Goal: Task Accomplishment & Management: Complete application form

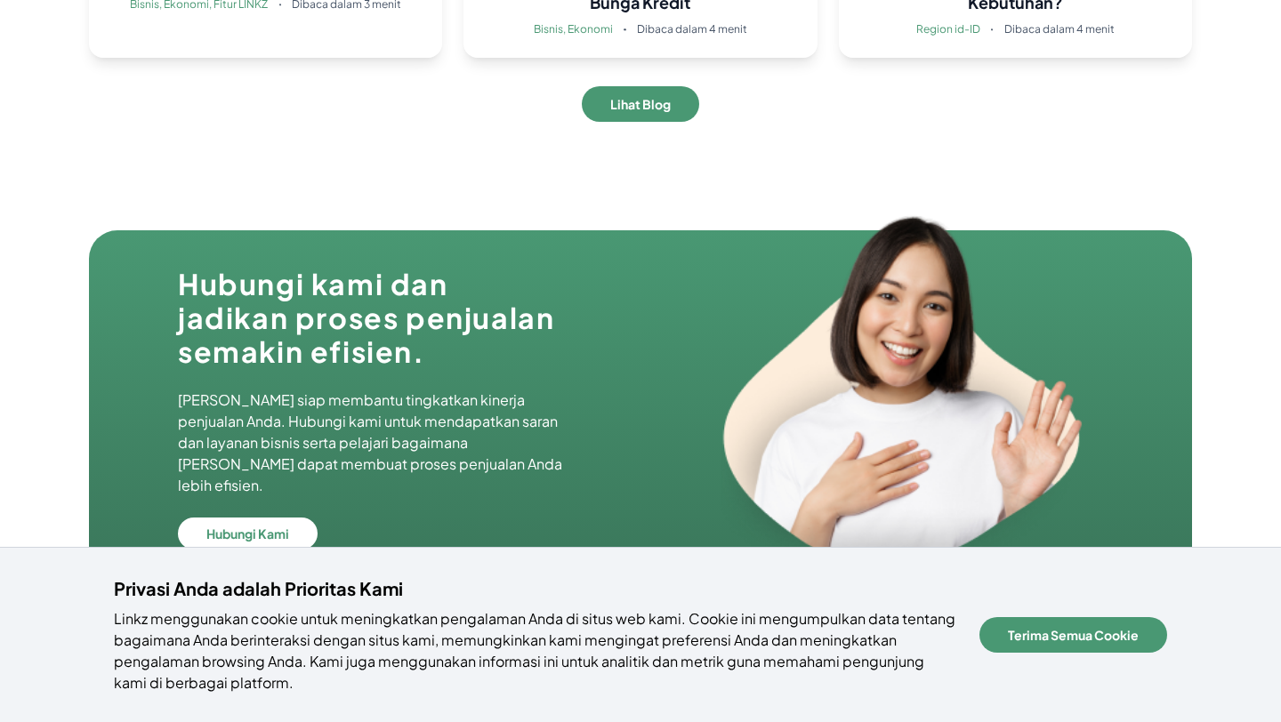
scroll to position [6068, 0]
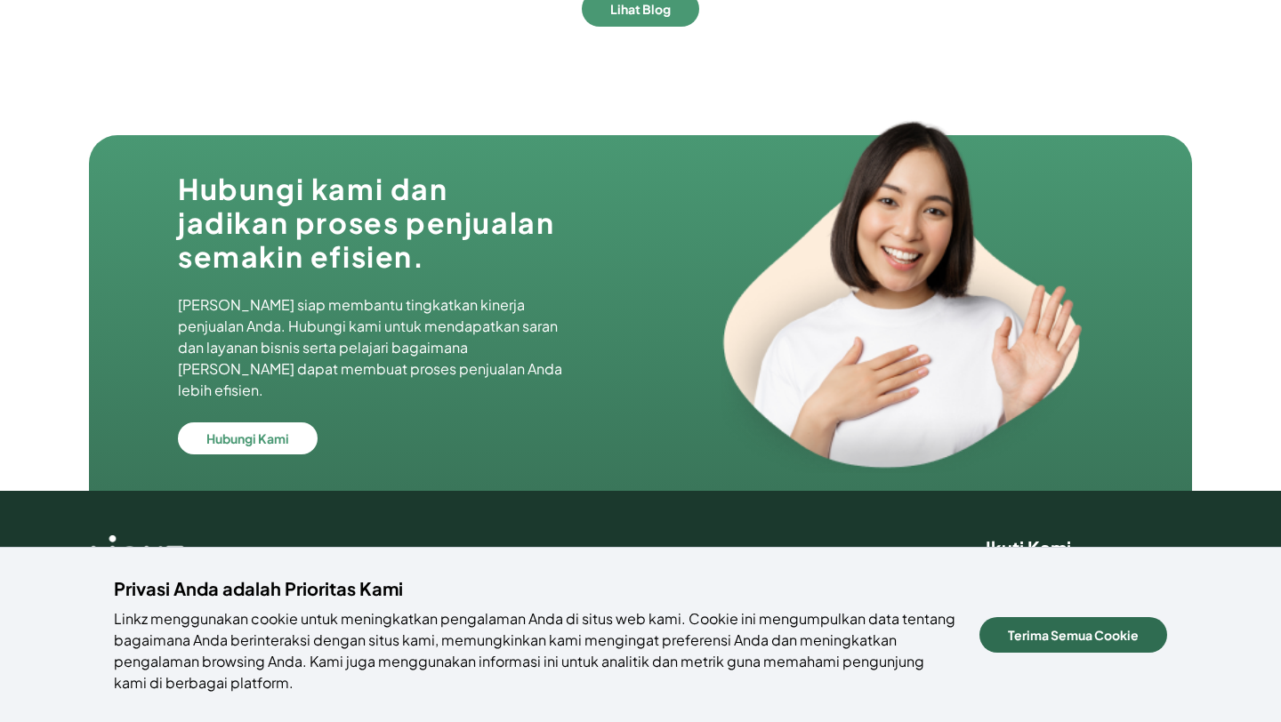
click at [1030, 637] on button "Terima Semua Cookie" at bounding box center [1074, 635] width 188 height 36
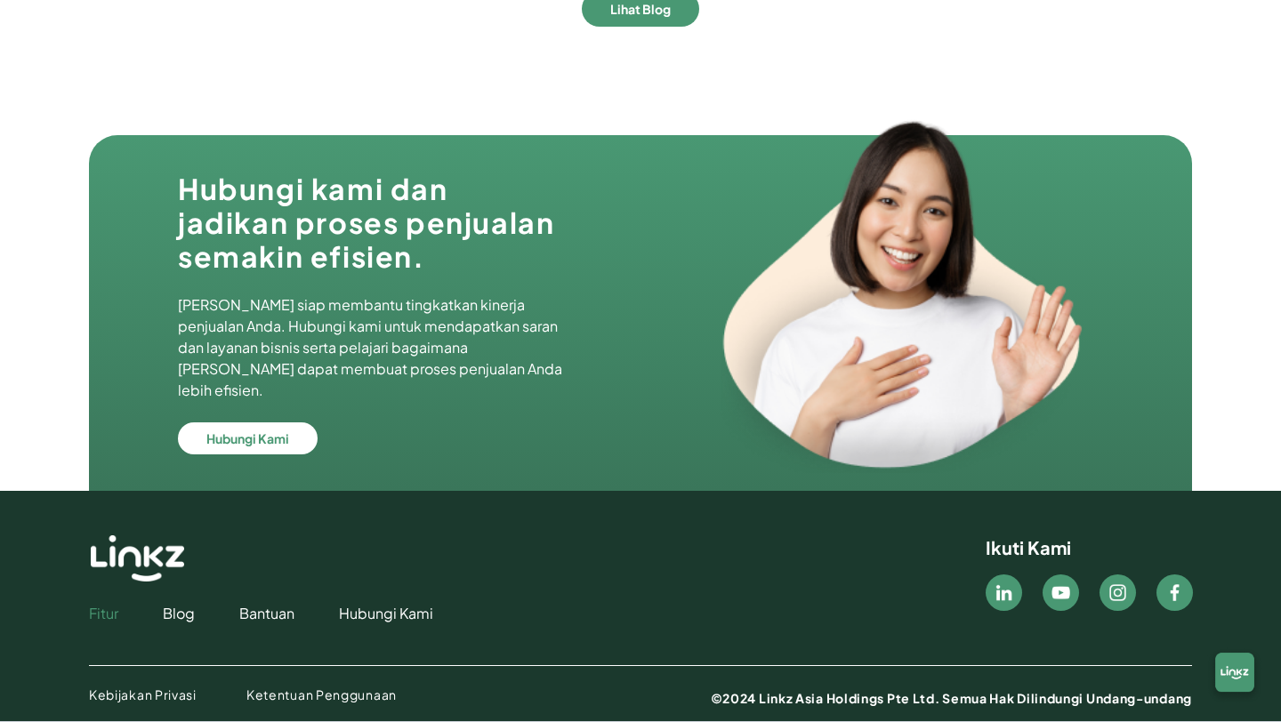
click at [113, 603] on link "Fitur" at bounding box center [103, 613] width 29 height 21
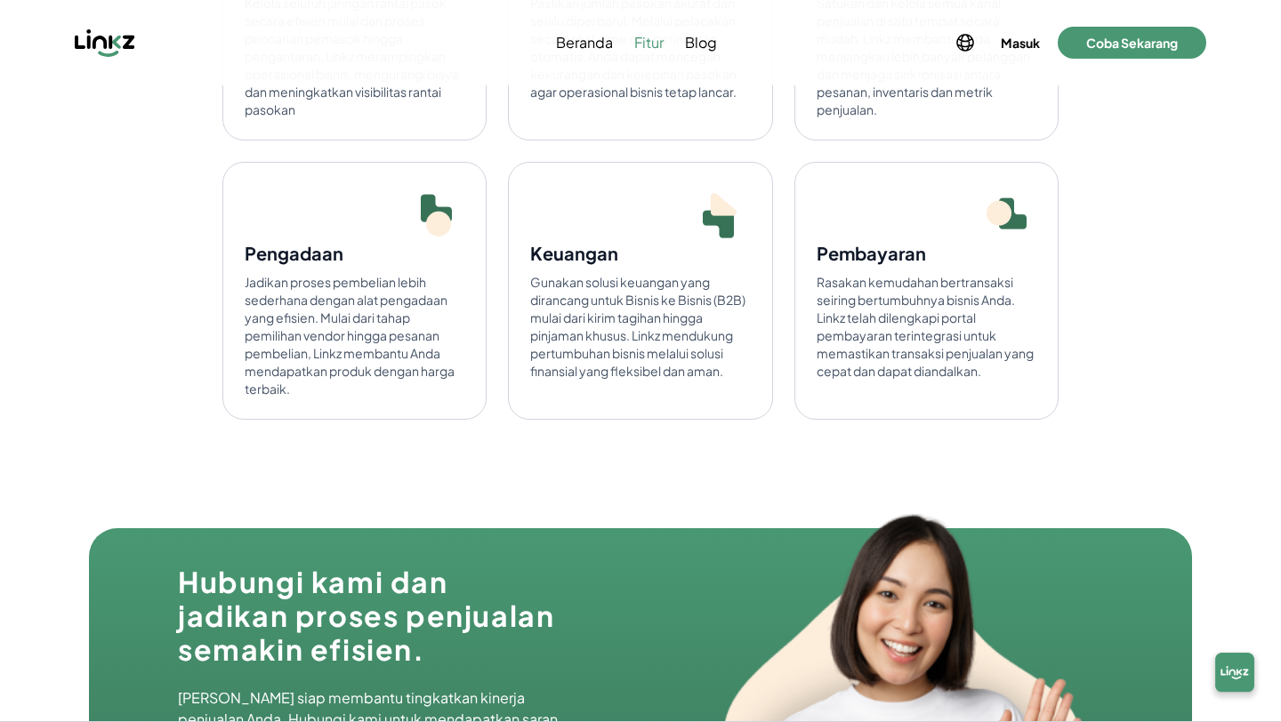
scroll to position [4536, 0]
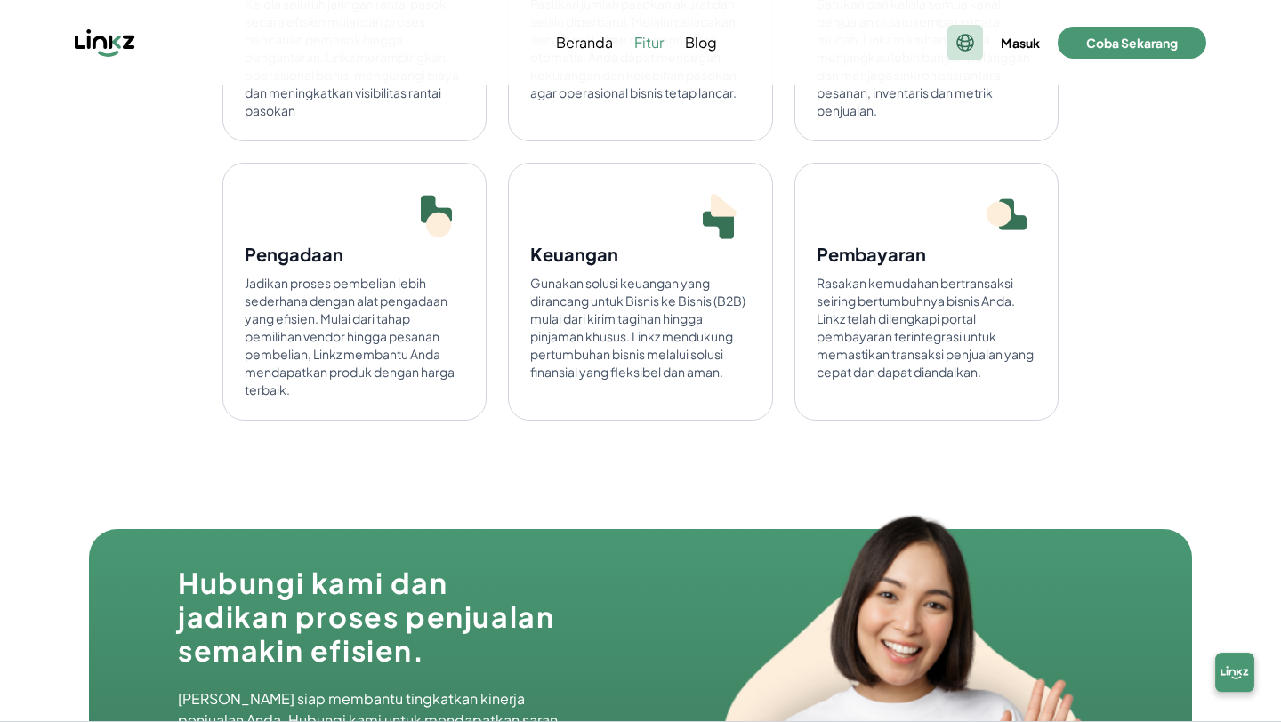
click at [958, 45] on icon at bounding box center [965, 43] width 16 height 16
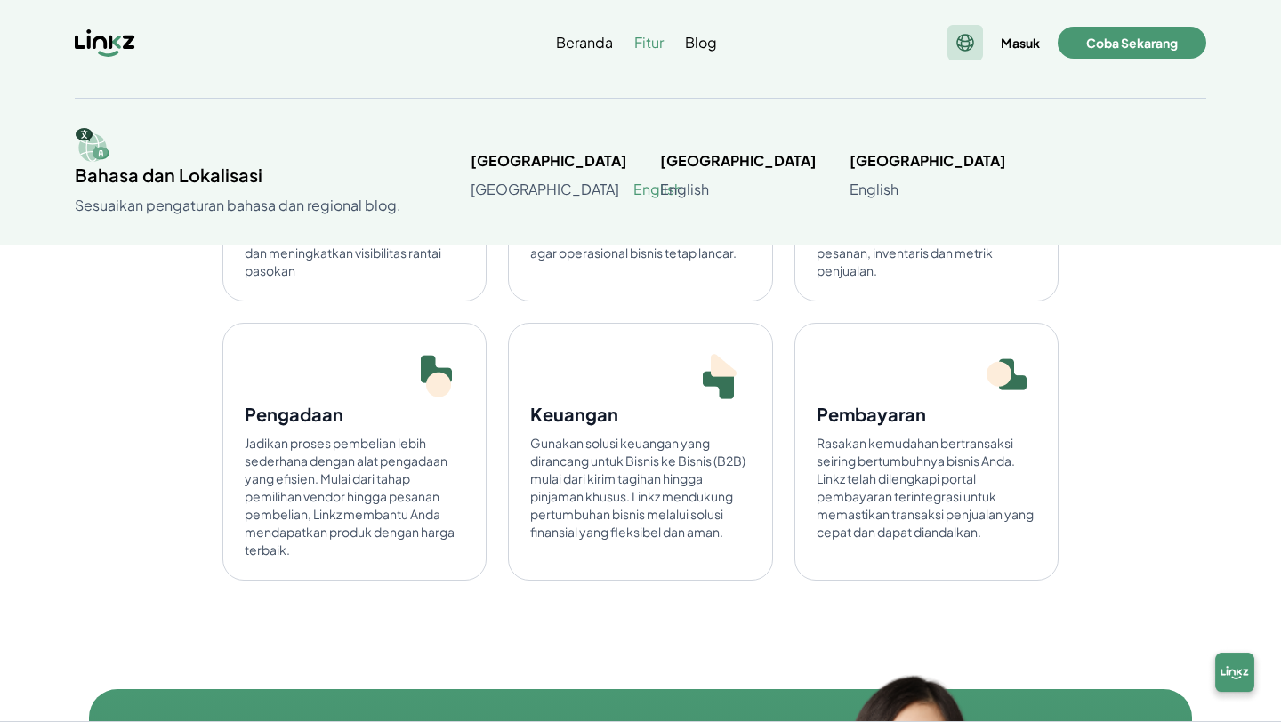
click at [633, 188] on link "English" at bounding box center [657, 189] width 49 height 21
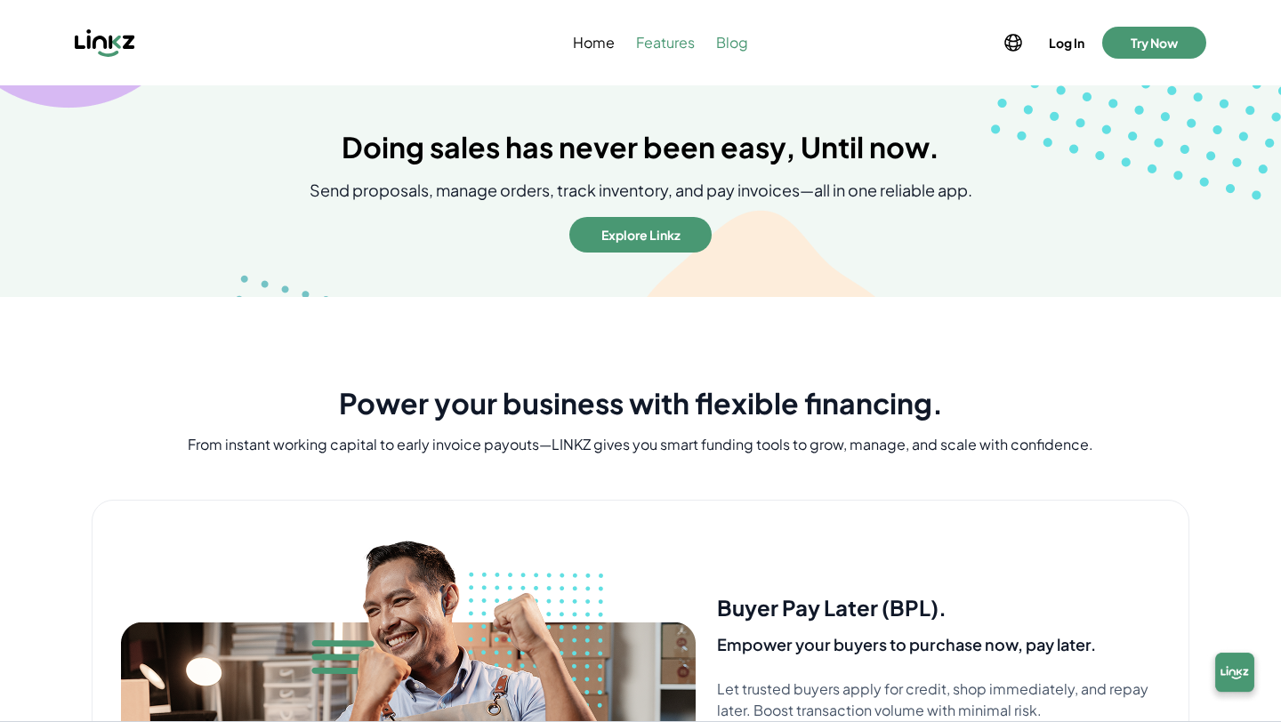
click at [725, 43] on span "Blog" at bounding box center [732, 42] width 32 height 21
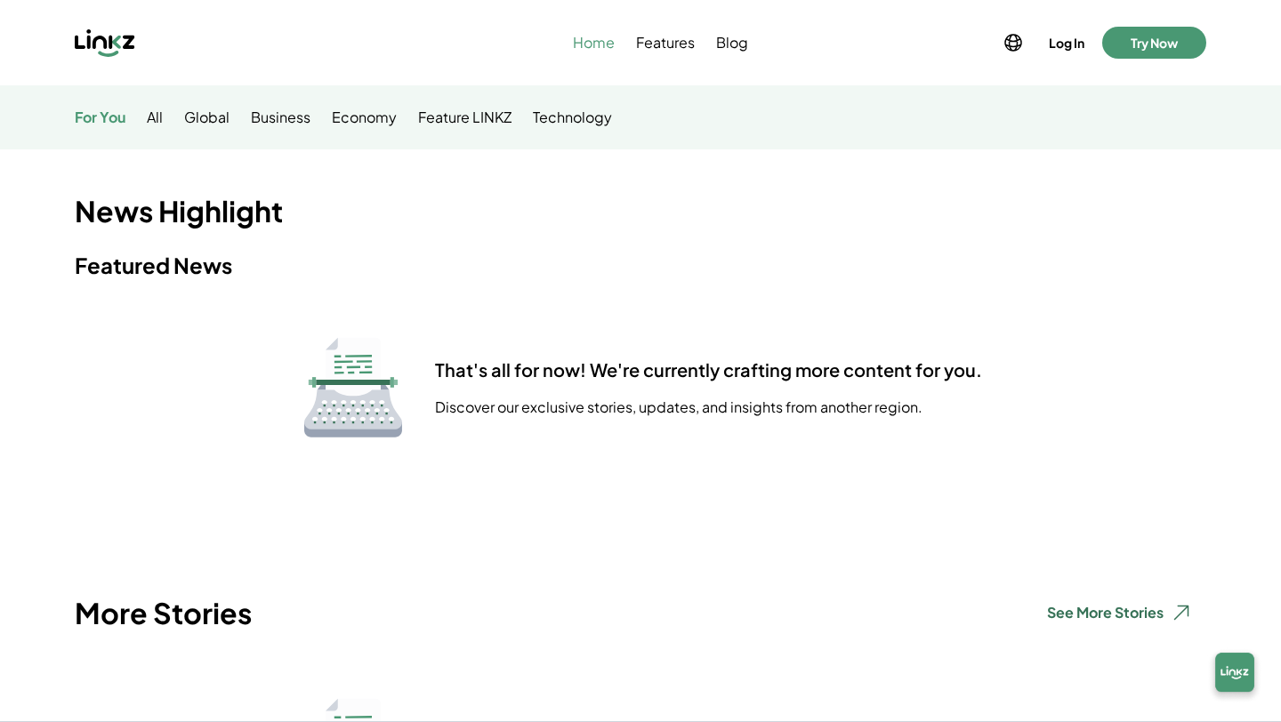
click at [593, 42] on span "Home" at bounding box center [594, 42] width 42 height 21
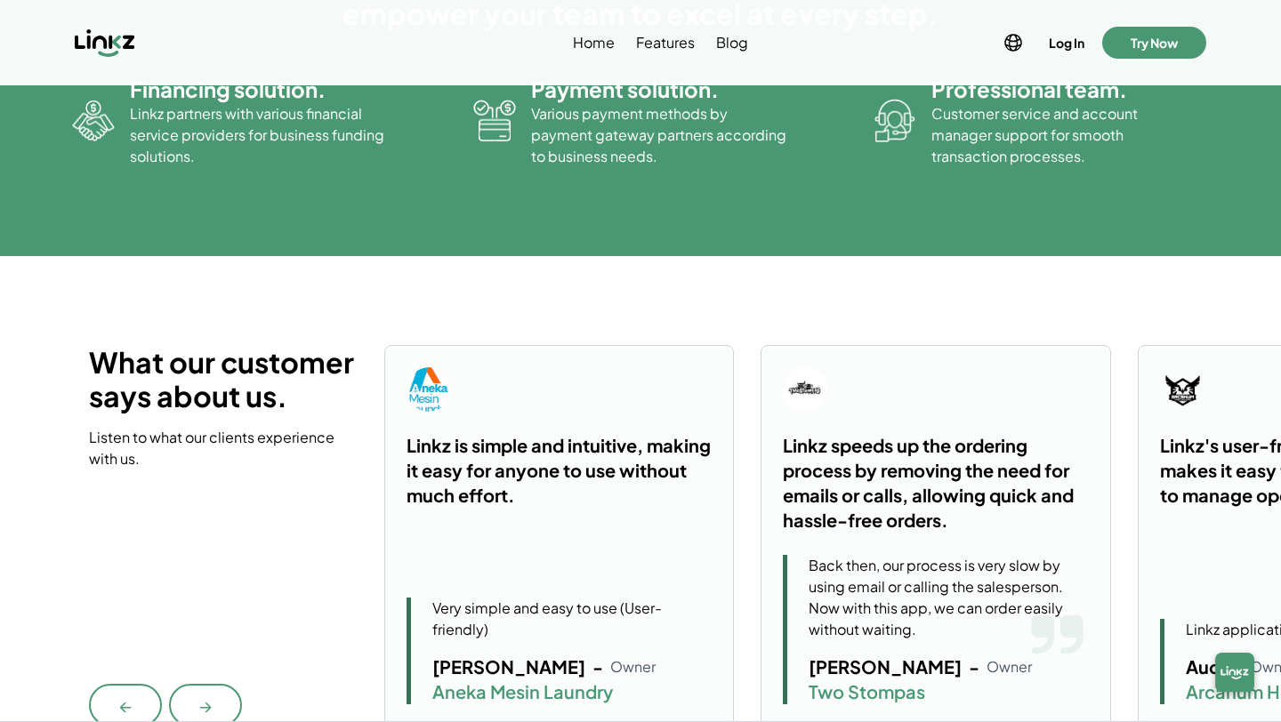
scroll to position [3951, 0]
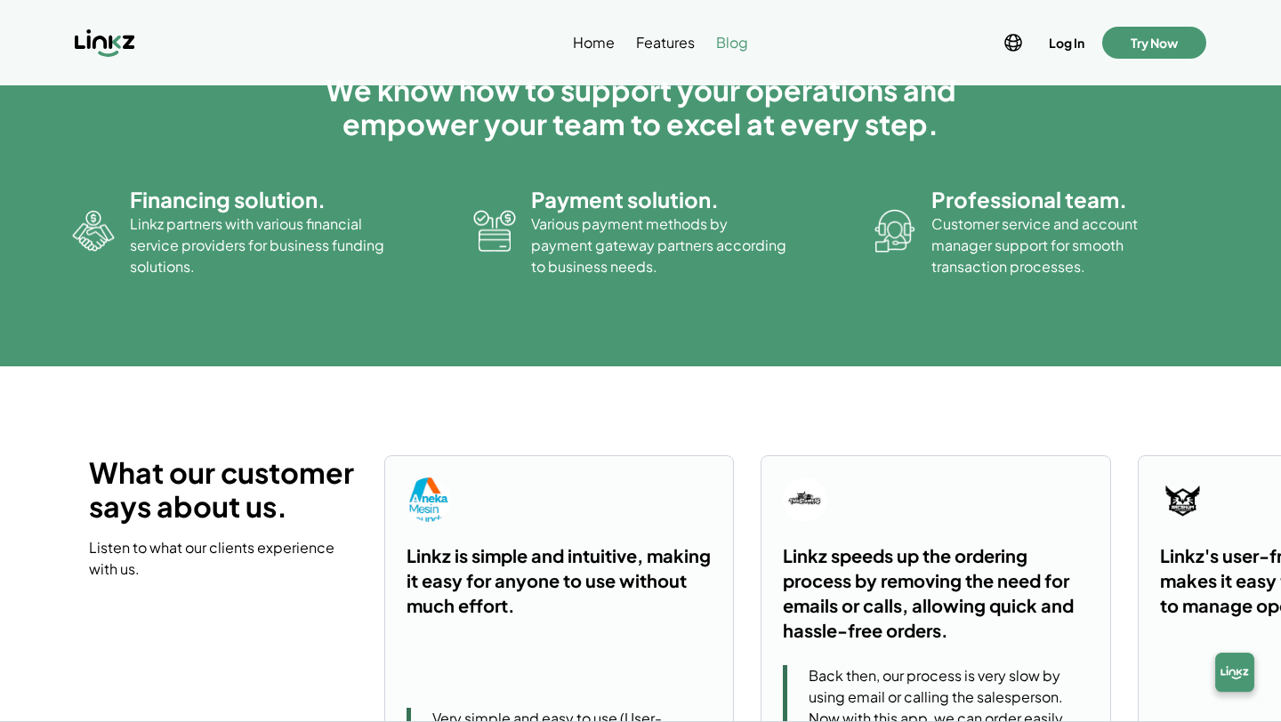
click at [721, 39] on span "Blog" at bounding box center [732, 42] width 32 height 21
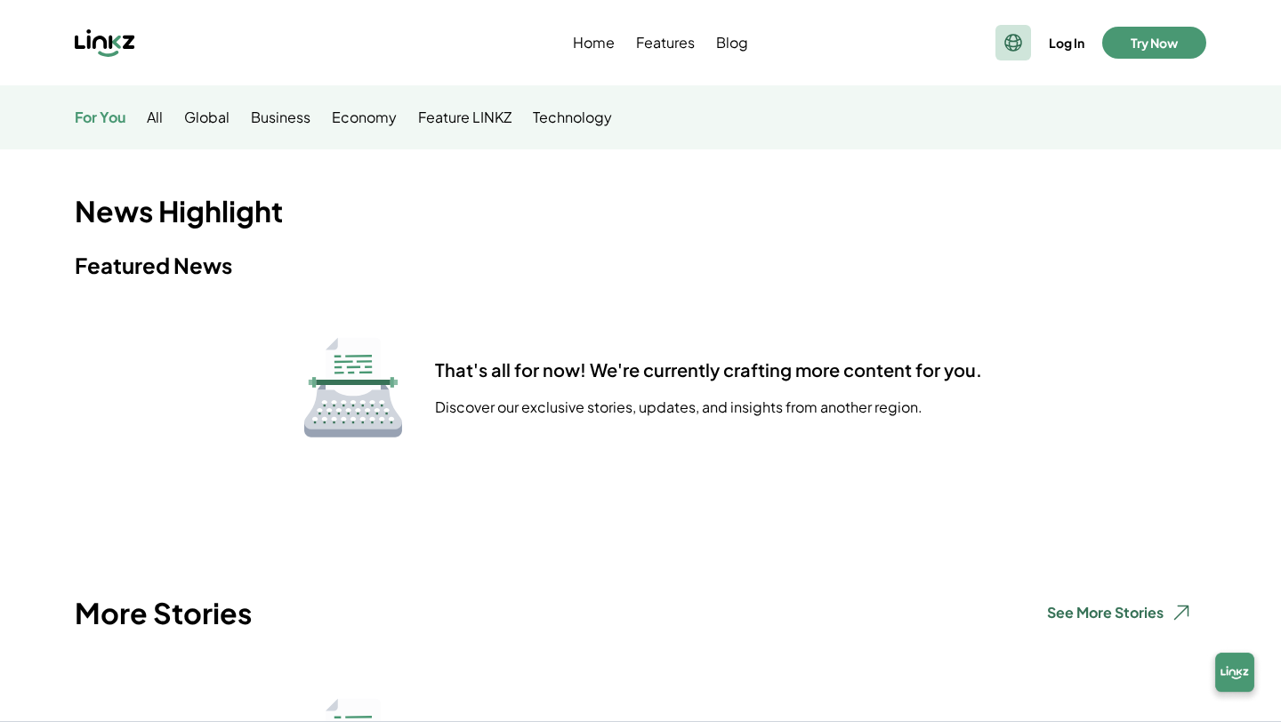
click at [1015, 45] on icon at bounding box center [1013, 43] width 16 height 16
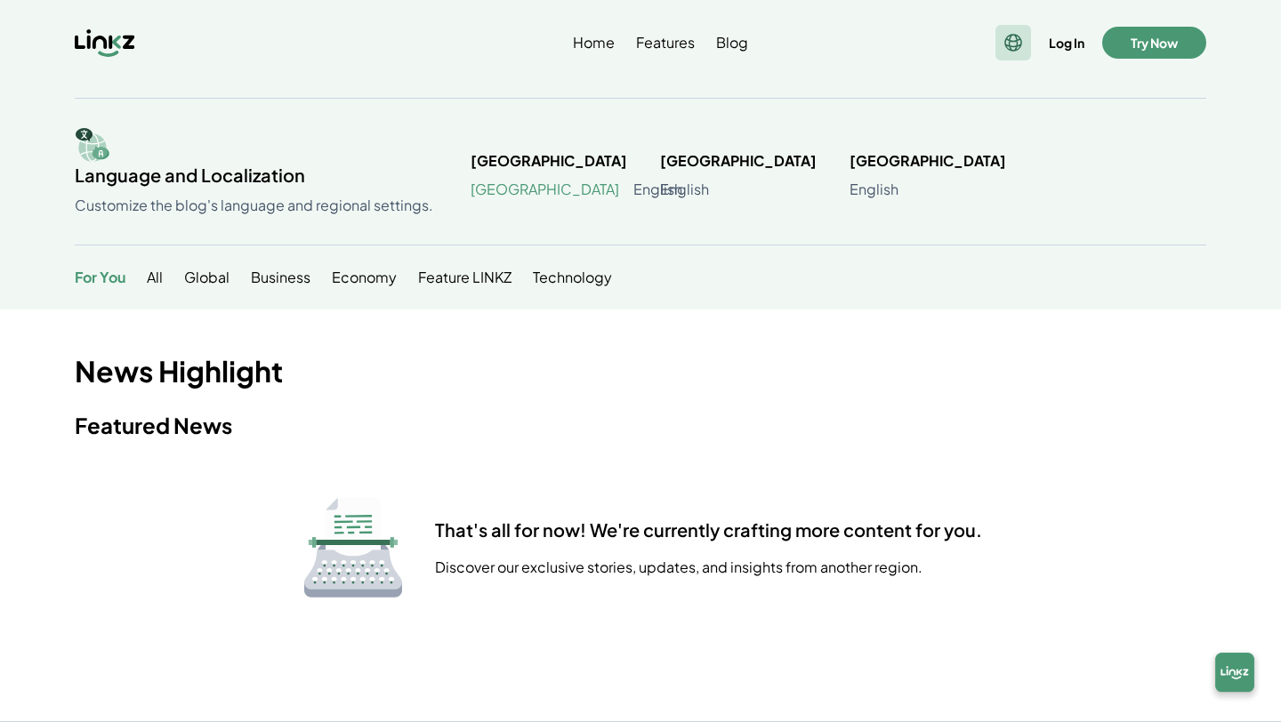
click at [526, 193] on link "[GEOGRAPHIC_DATA]" at bounding box center [545, 189] width 149 height 21
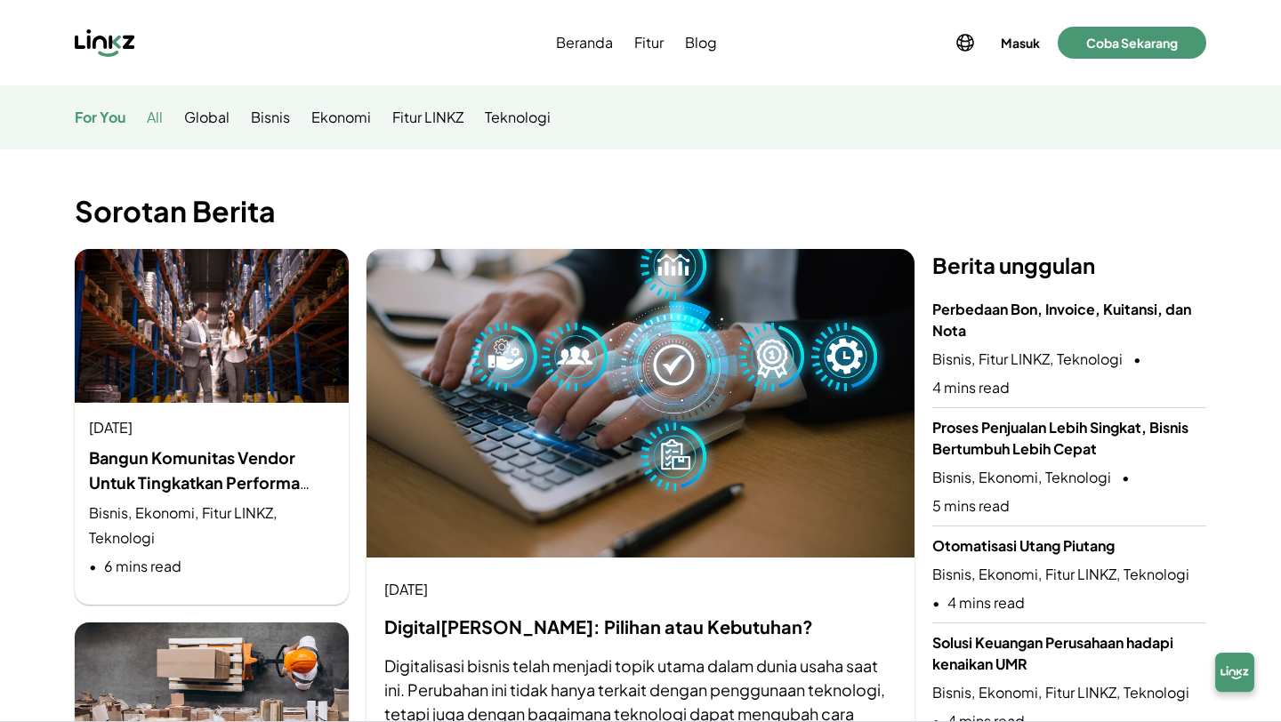
click at [152, 118] on link "All" at bounding box center [155, 117] width 16 height 21
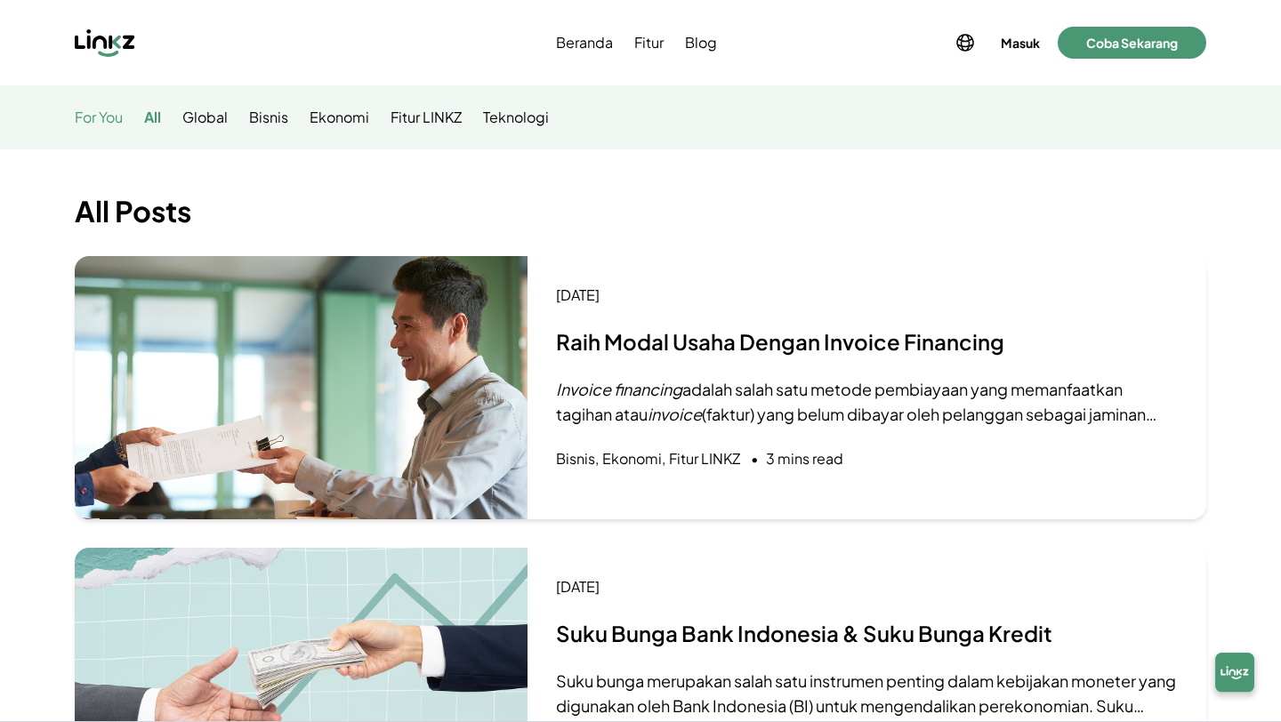
click at [116, 119] on link "For You" at bounding box center [99, 117] width 48 height 21
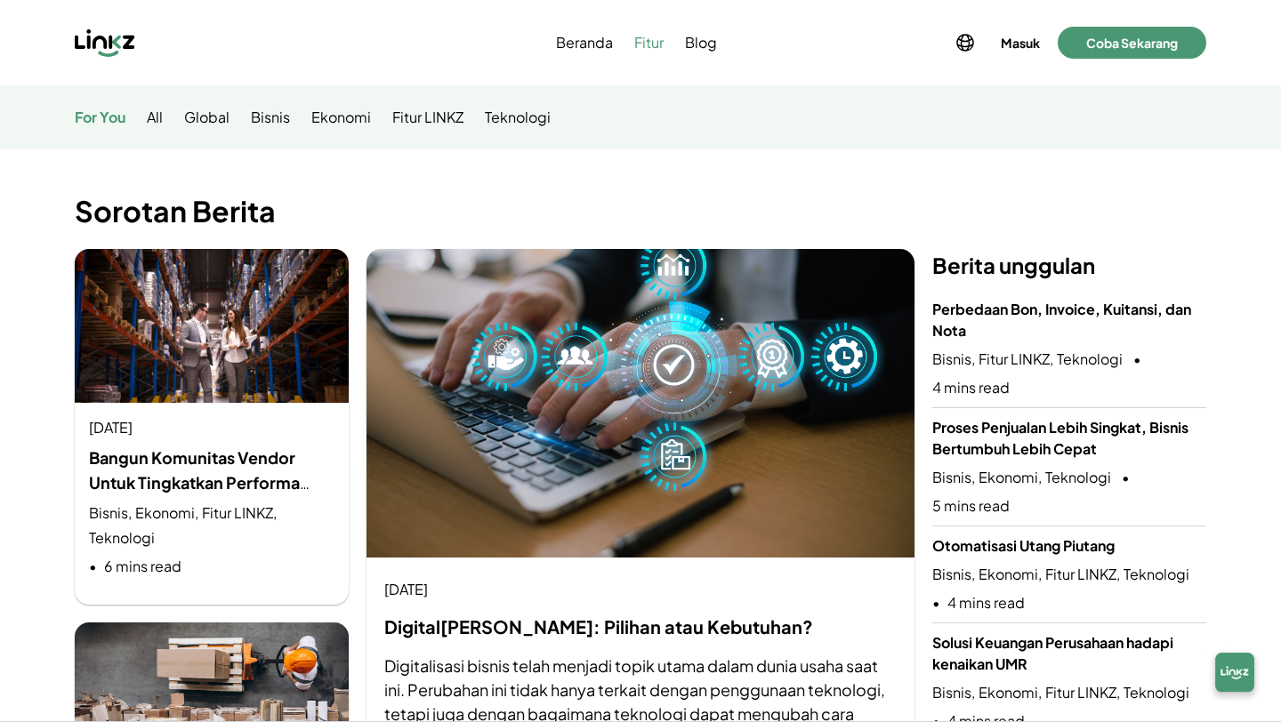
click at [660, 39] on span "Fitur" at bounding box center [648, 42] width 29 height 21
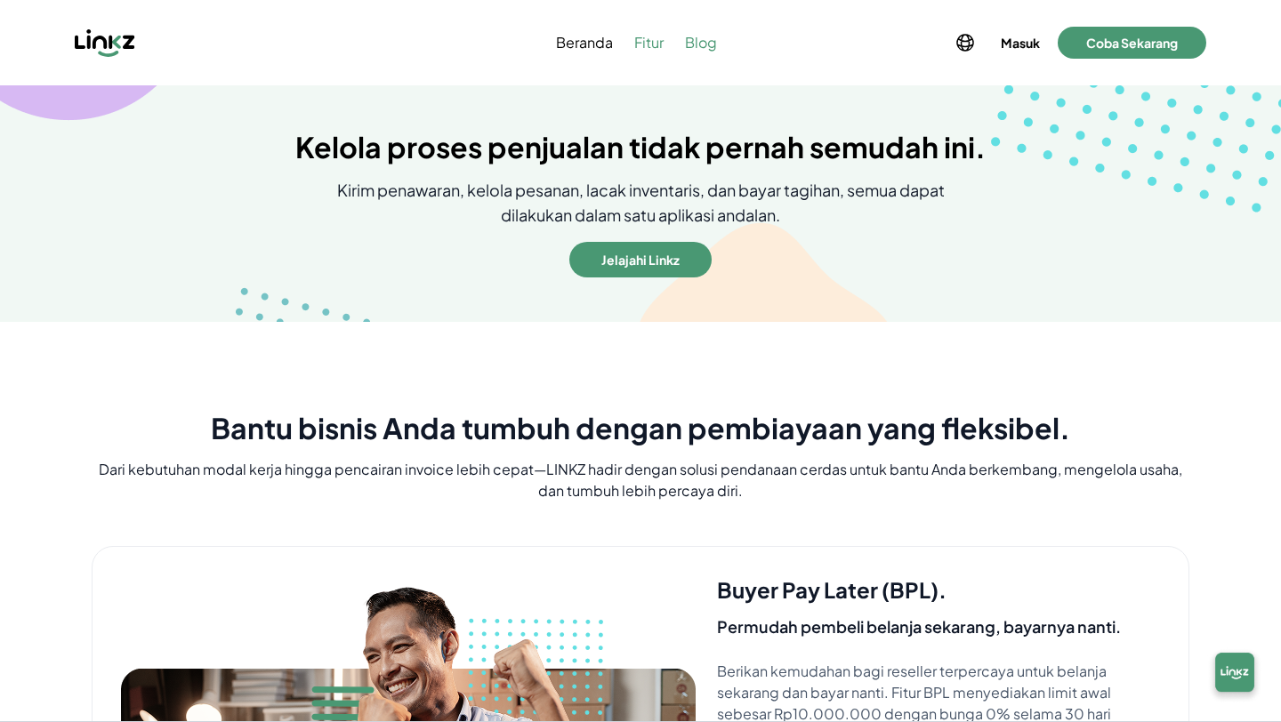
click at [703, 48] on span "Blog" at bounding box center [701, 42] width 32 height 21
click at [699, 45] on span "Blog" at bounding box center [701, 42] width 32 height 21
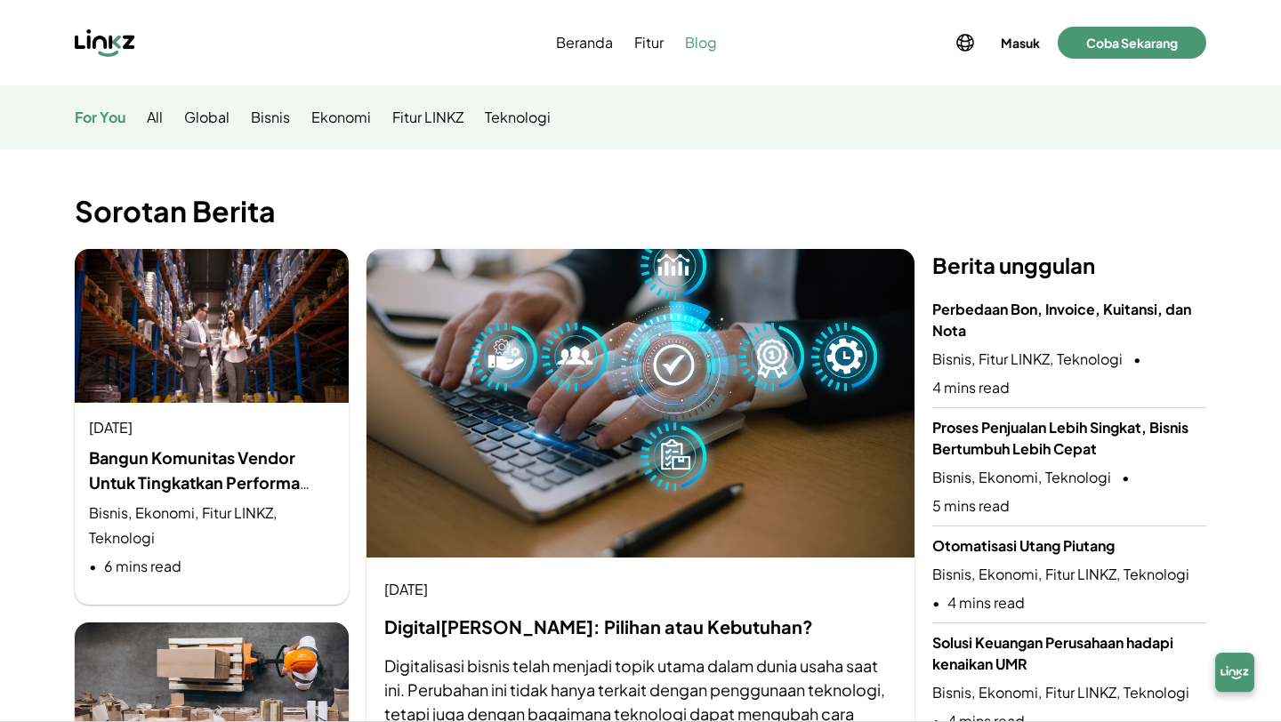
click at [699, 41] on span "Blog" at bounding box center [701, 42] width 32 height 21
click at [699, 44] on span "Blog" at bounding box center [701, 42] width 32 height 21
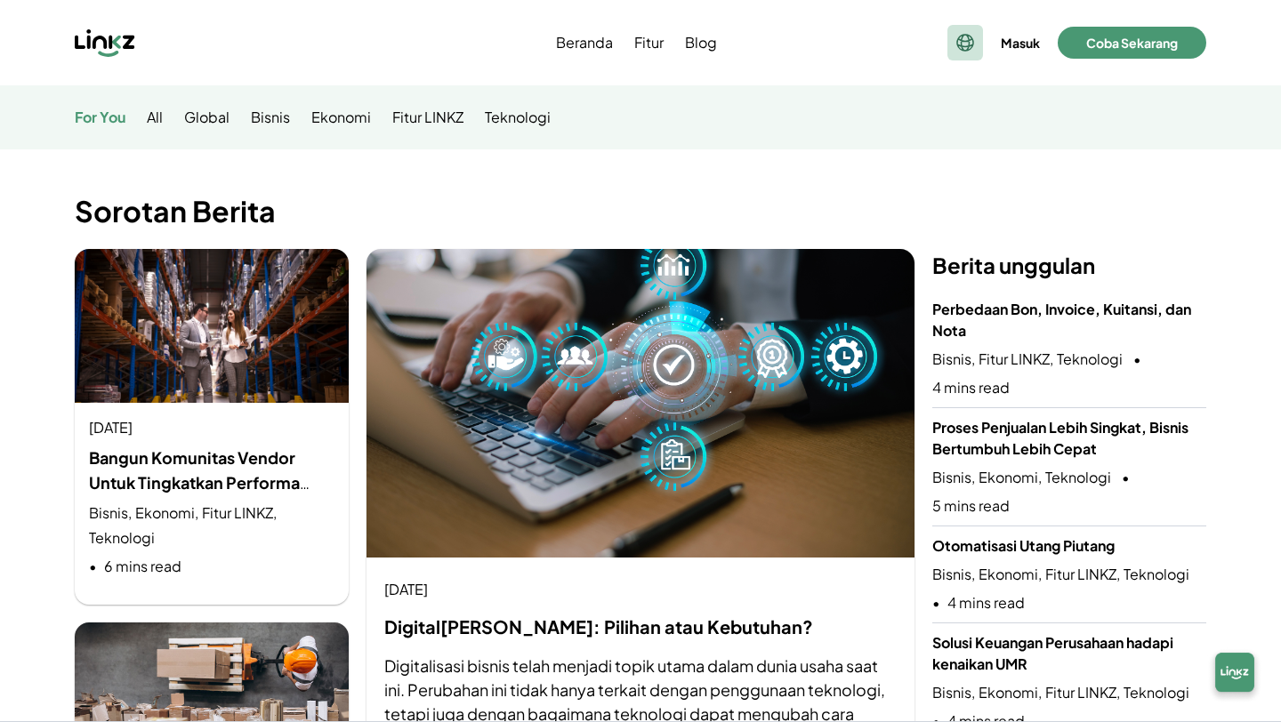
click at [959, 44] on icon at bounding box center [965, 43] width 16 height 16
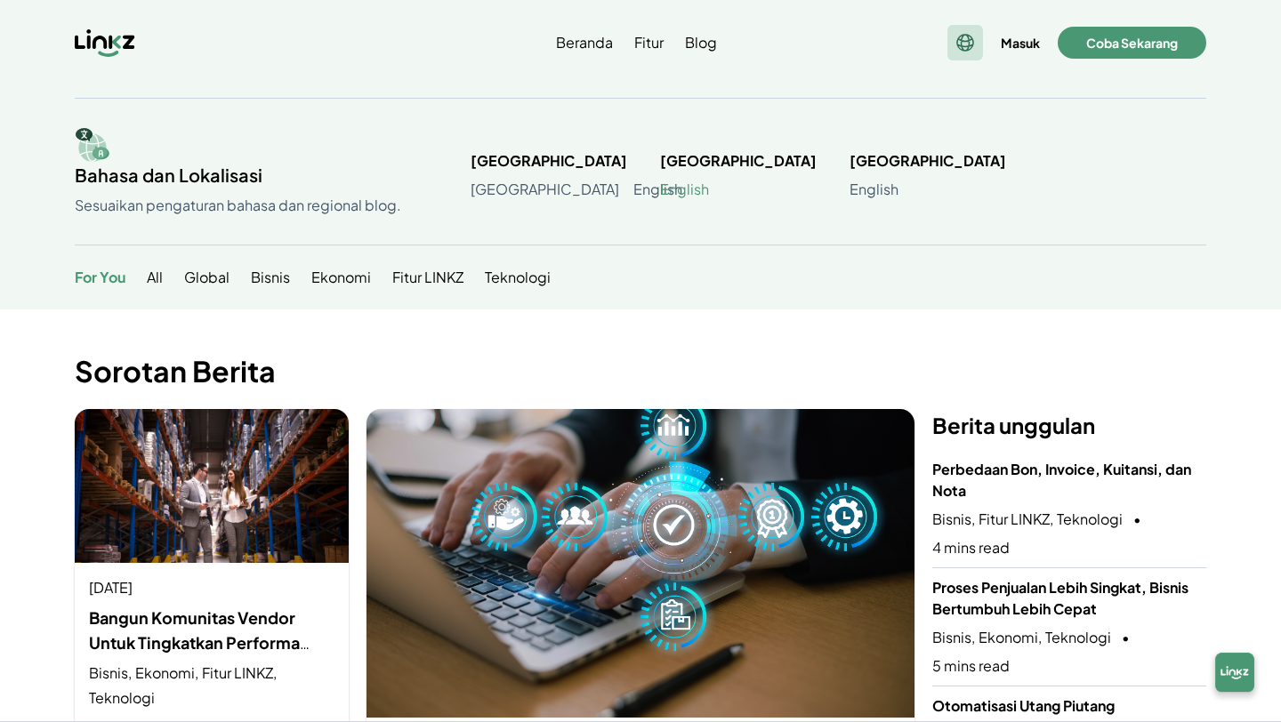
click at [690, 188] on link "English" at bounding box center [684, 189] width 49 height 21
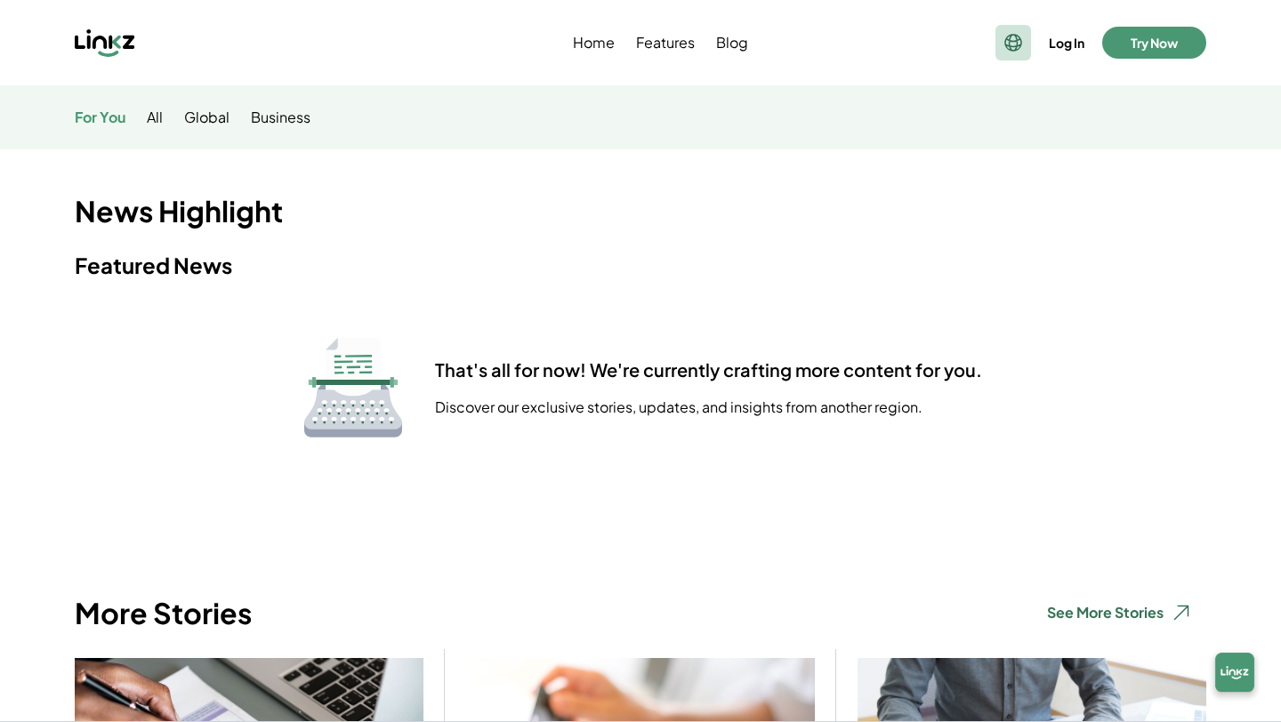
click at [996, 39] on div at bounding box center [1014, 43] width 36 height 36
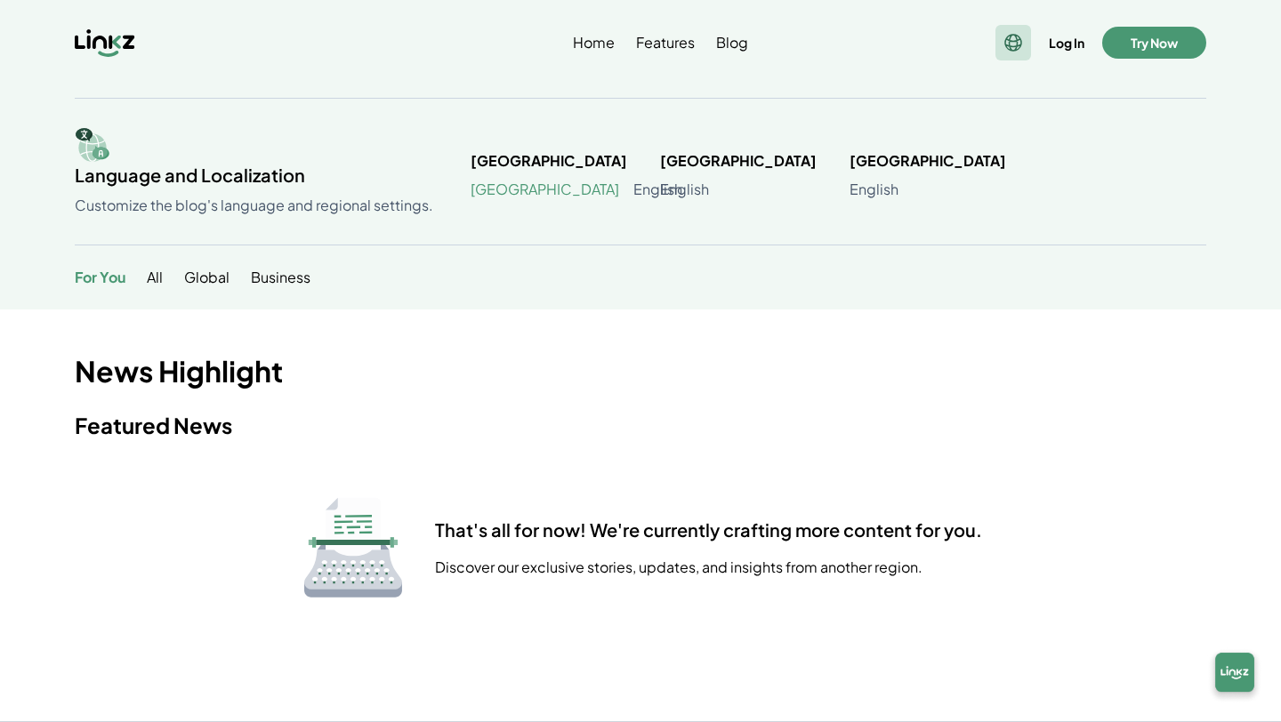
click at [521, 193] on link "[GEOGRAPHIC_DATA]" at bounding box center [545, 189] width 149 height 21
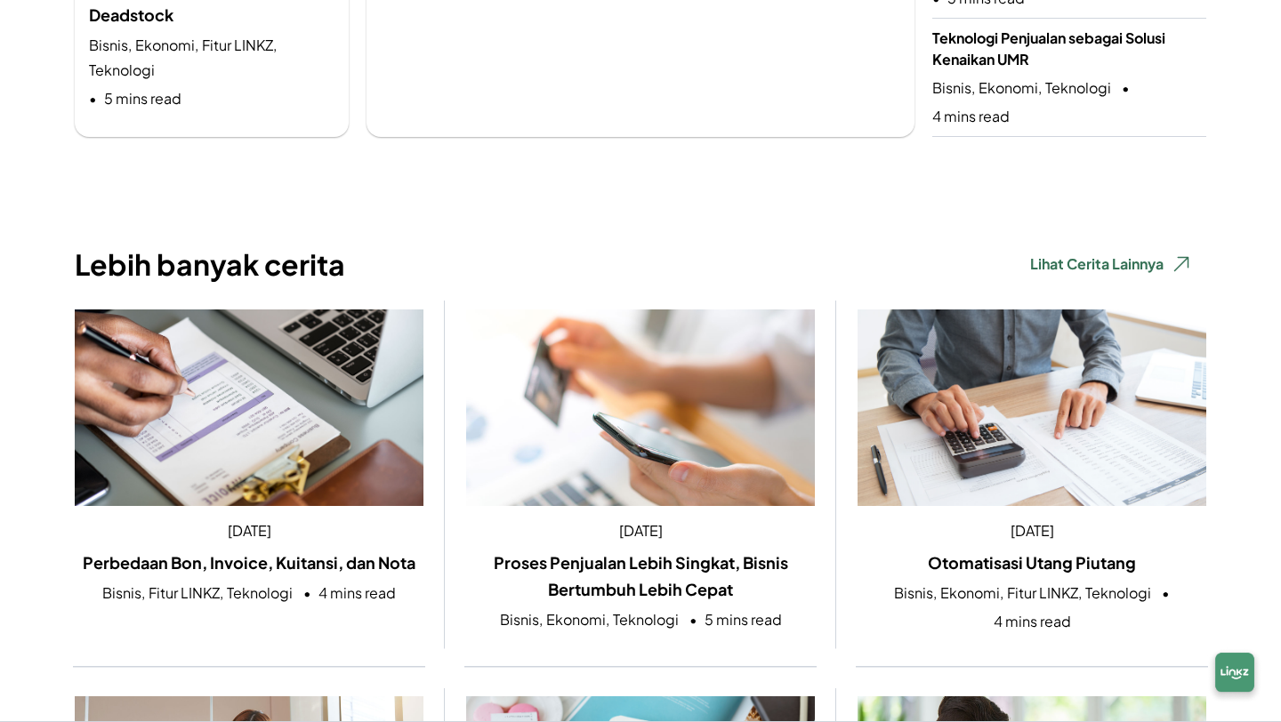
scroll to position [1622, 0]
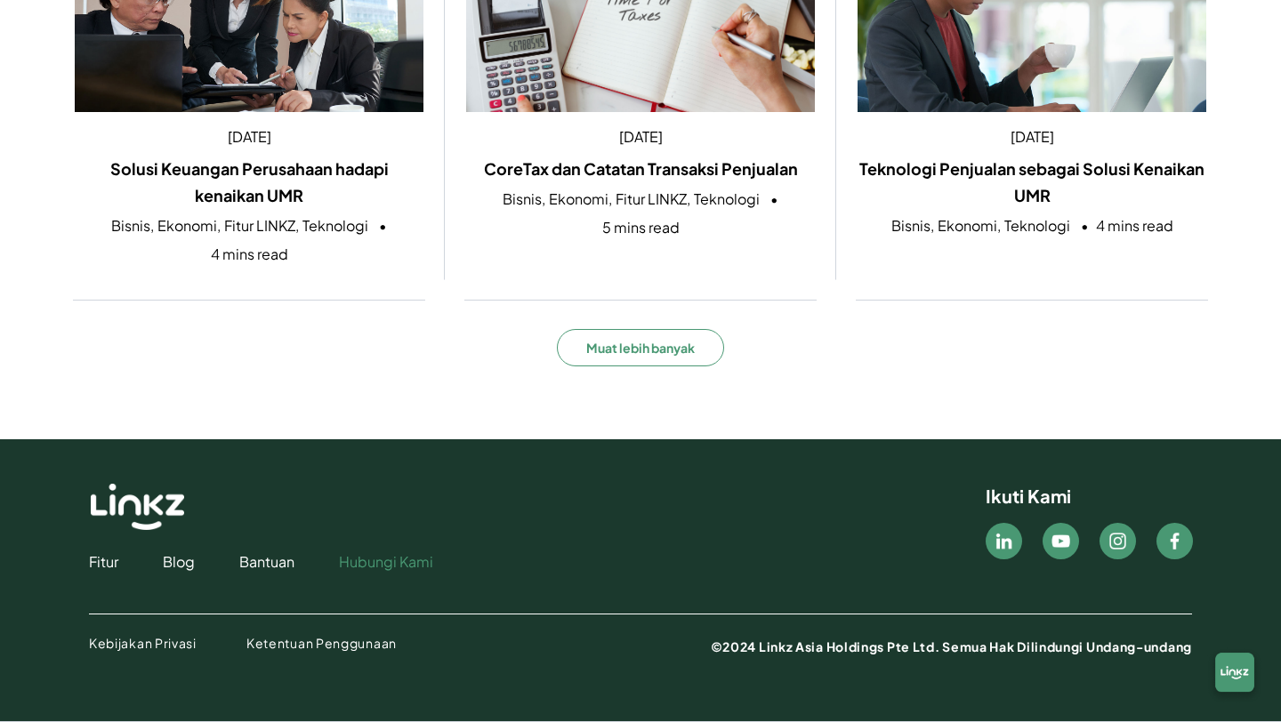
click at [359, 566] on link "Hubungi Kami" at bounding box center [386, 562] width 94 height 21
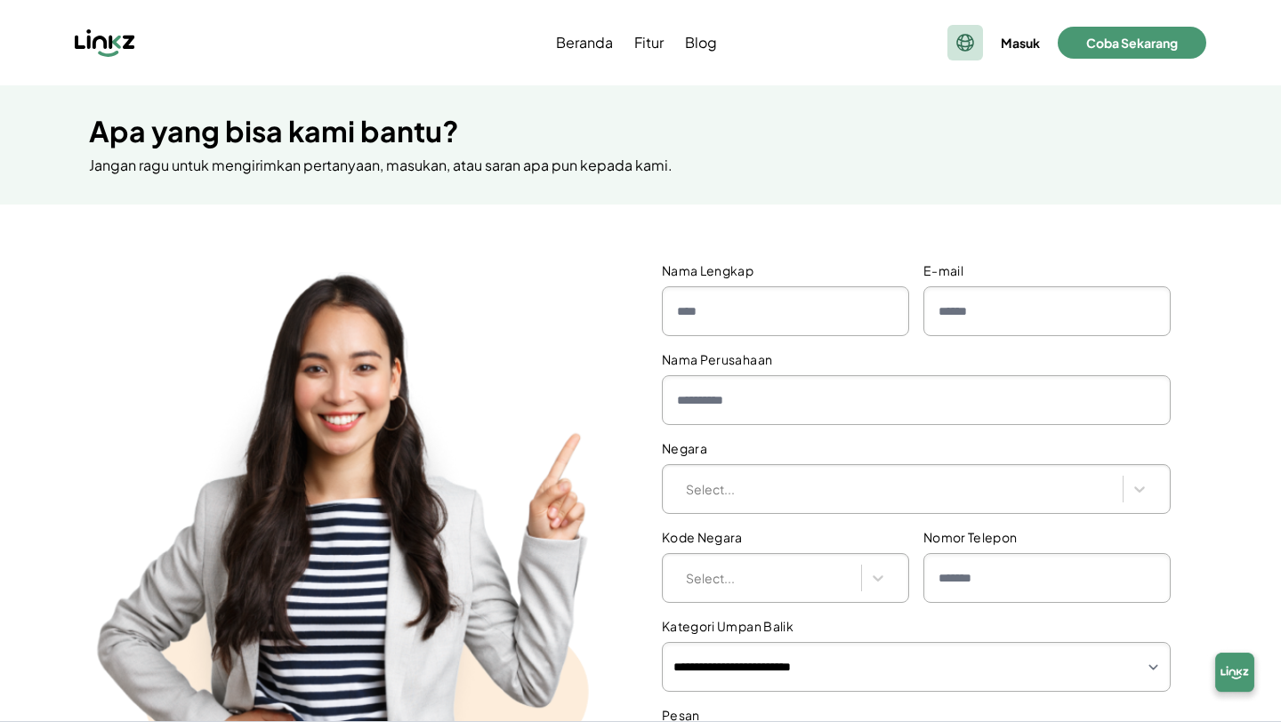
click at [964, 44] on icon at bounding box center [965, 42] width 21 height 21
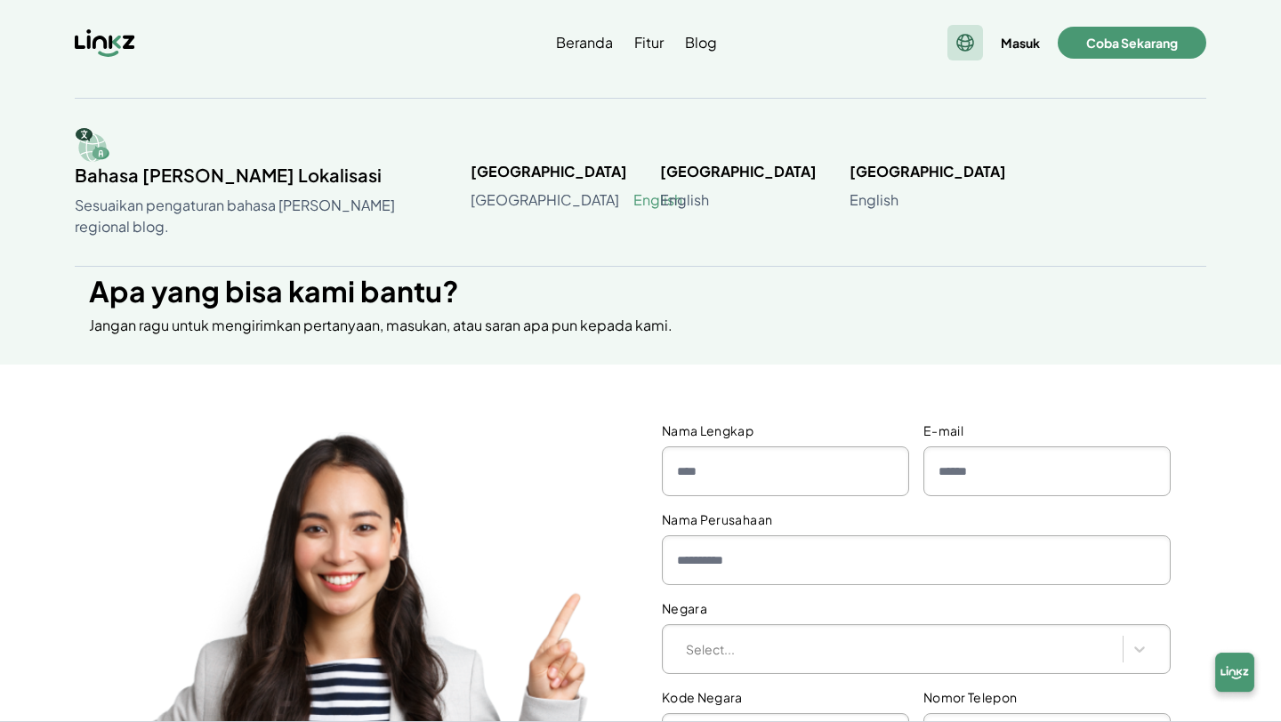
click at [633, 198] on link "English" at bounding box center [657, 200] width 49 height 21
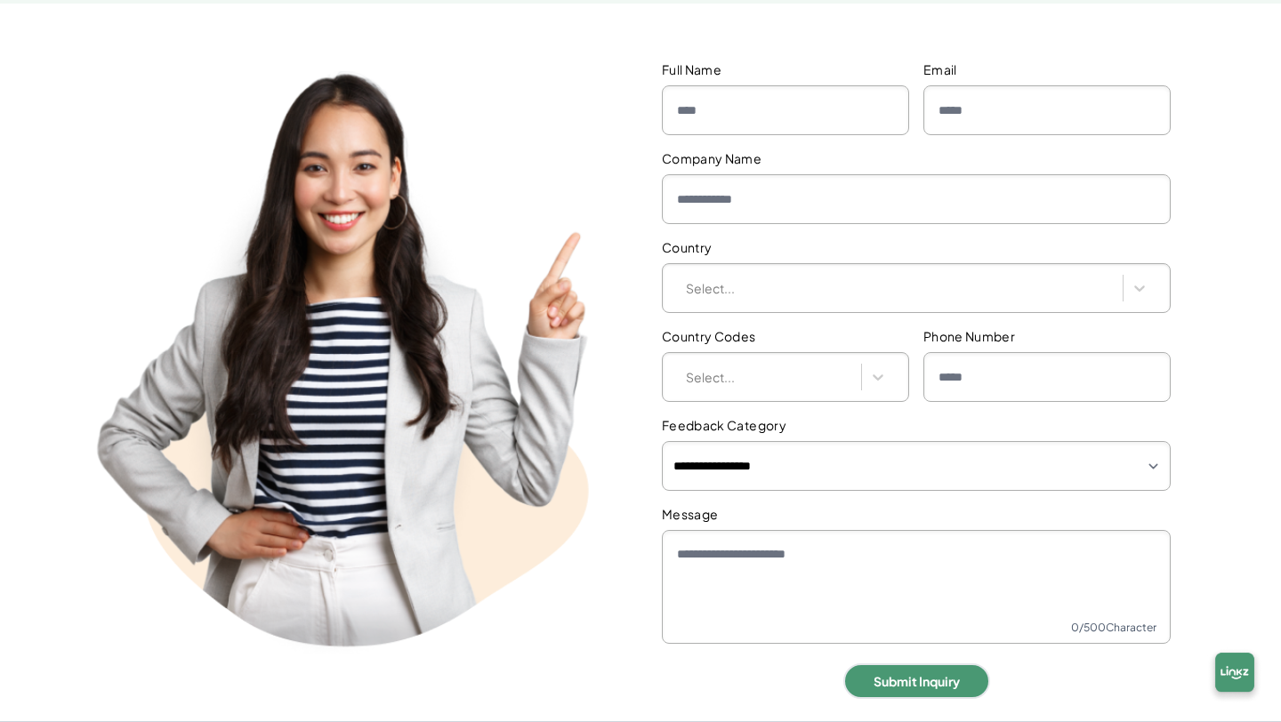
scroll to position [205, 0]
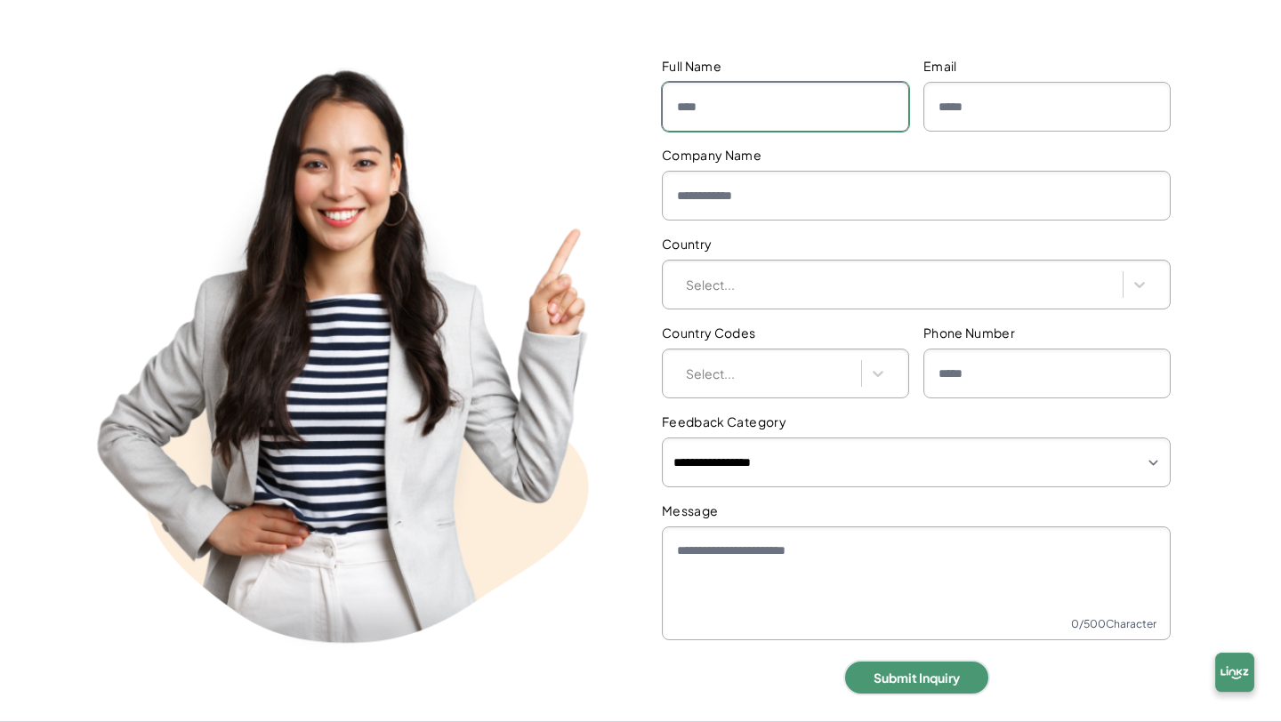
click at [771, 97] on input "Full Name" at bounding box center [785, 107] width 247 height 50
type input "**********"
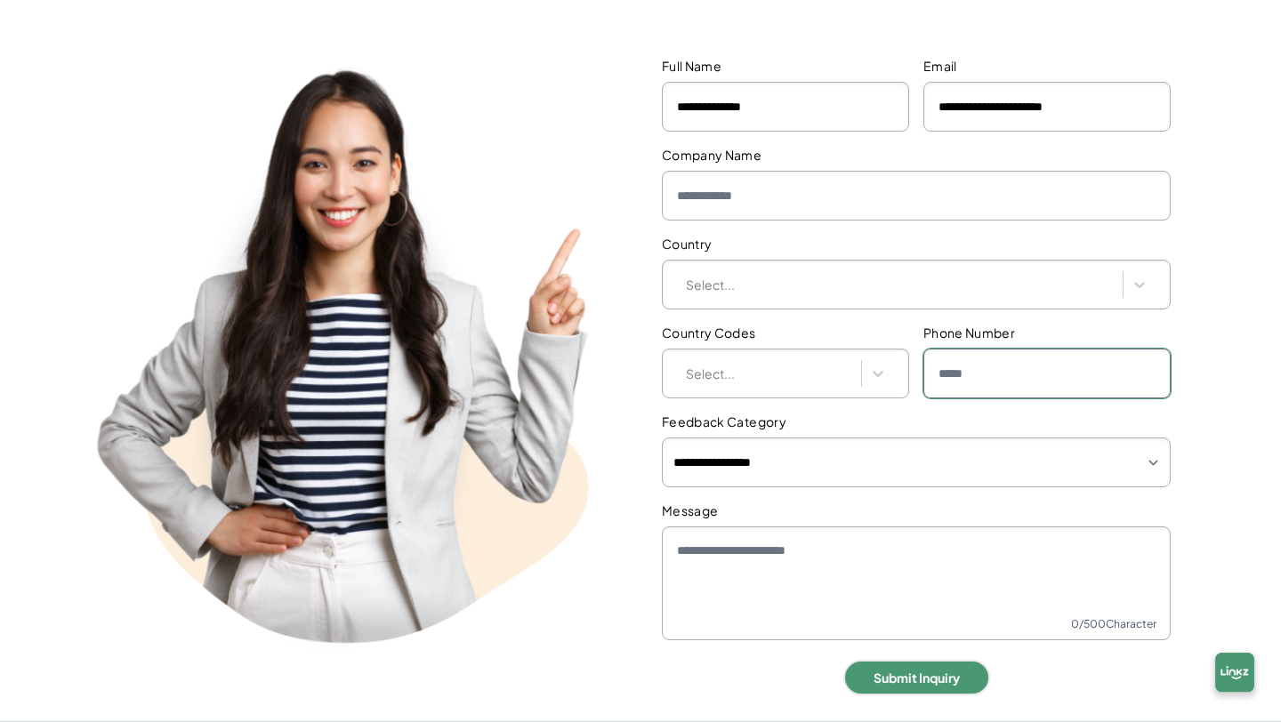
type input "**********"
click at [1043, 107] on input "**********" at bounding box center [1046, 107] width 247 height 50
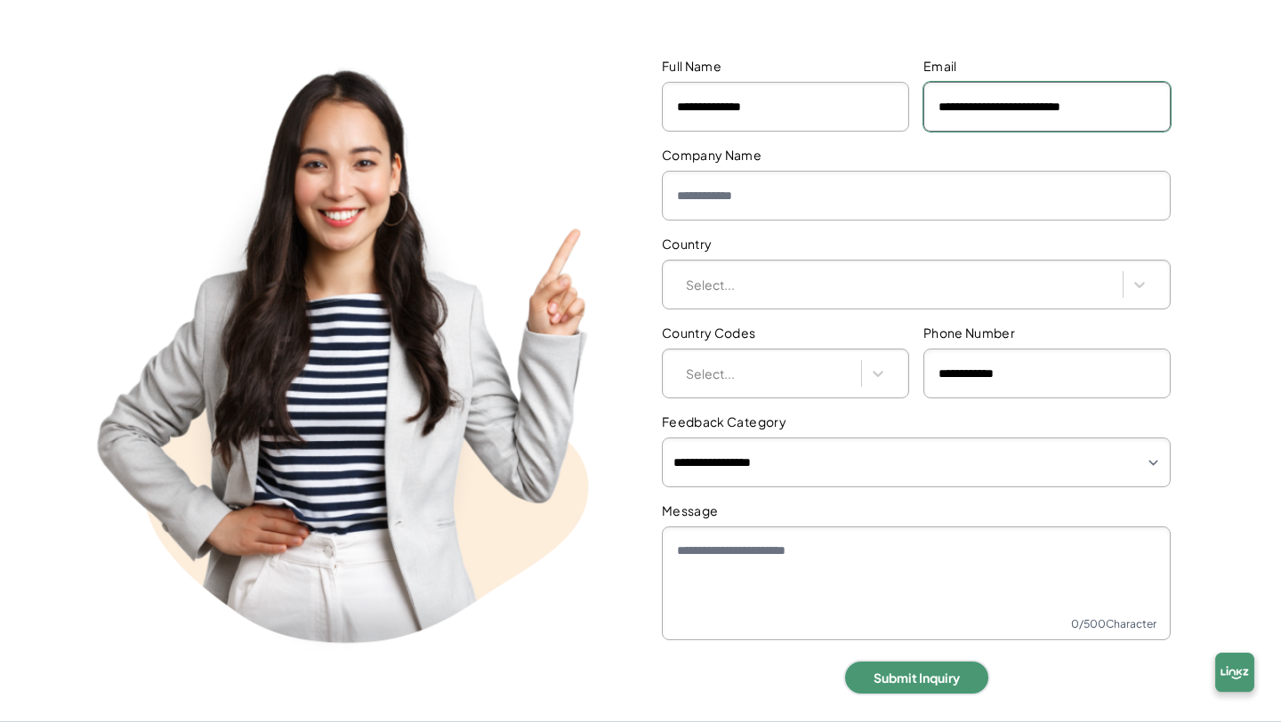
click at [1019, 112] on input "**********" at bounding box center [1046, 107] width 247 height 50
type input "**********"
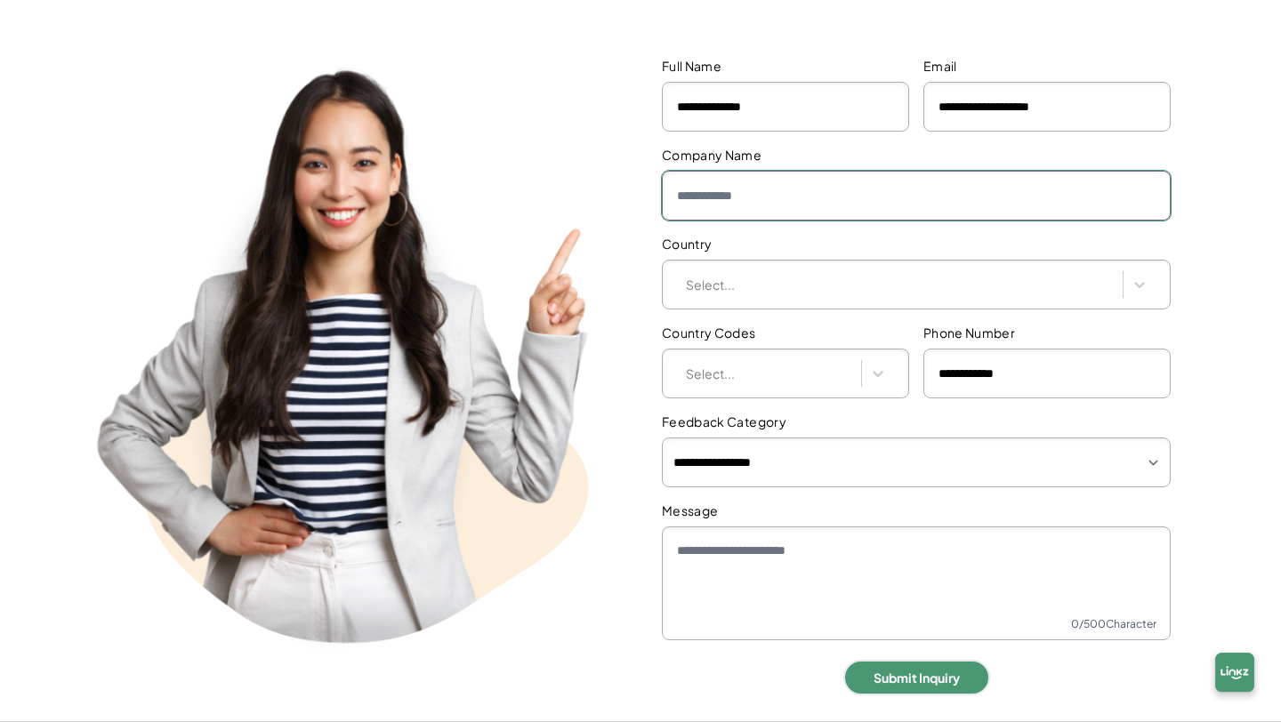
click at [875, 198] on input "Company Name" at bounding box center [916, 196] width 509 height 50
type input "**********"
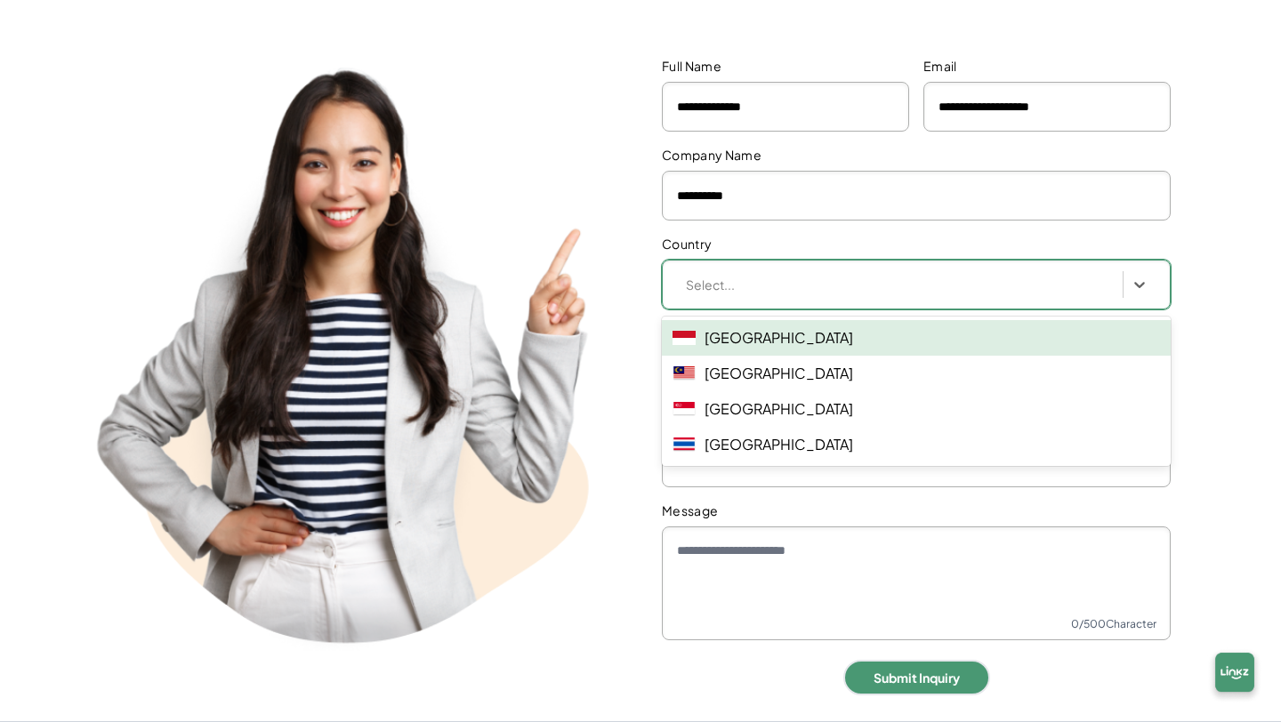
click at [843, 291] on div "Select..." at bounding box center [900, 285] width 428 height 19
click at [829, 338] on div "[GEOGRAPHIC_DATA]" at bounding box center [916, 338] width 509 height 36
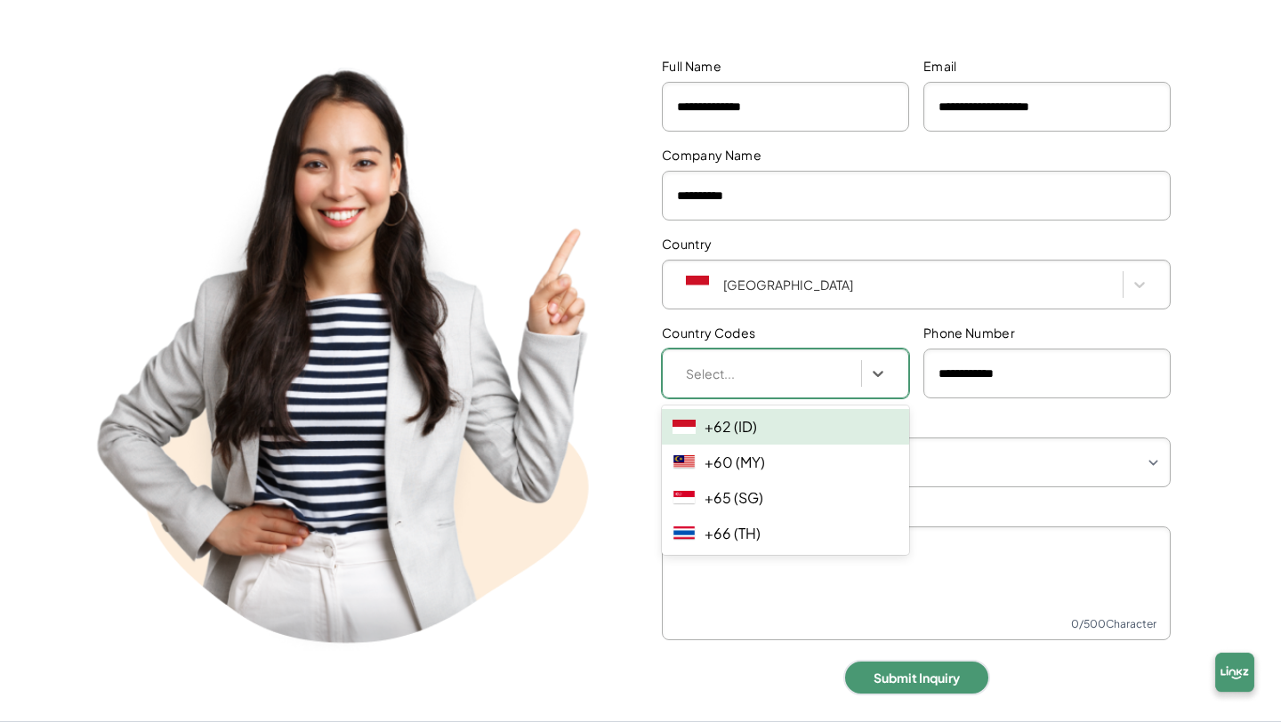
click at [825, 367] on div "Select..." at bounding box center [769, 374] width 166 height 19
click at [819, 427] on div "+62 (ID)" at bounding box center [785, 427] width 247 height 36
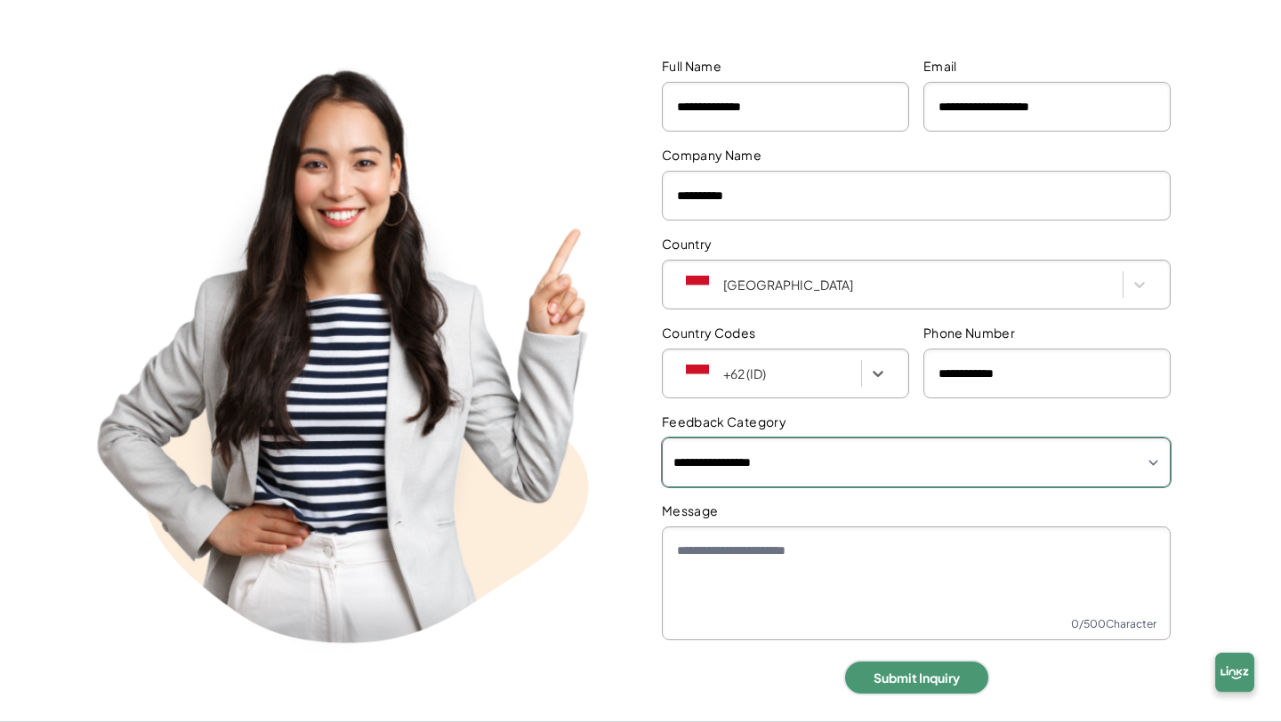
click at [865, 475] on select "**********" at bounding box center [916, 463] width 509 height 50
select select "******"
click at [662, 438] on select "**********" at bounding box center [916, 463] width 509 height 50
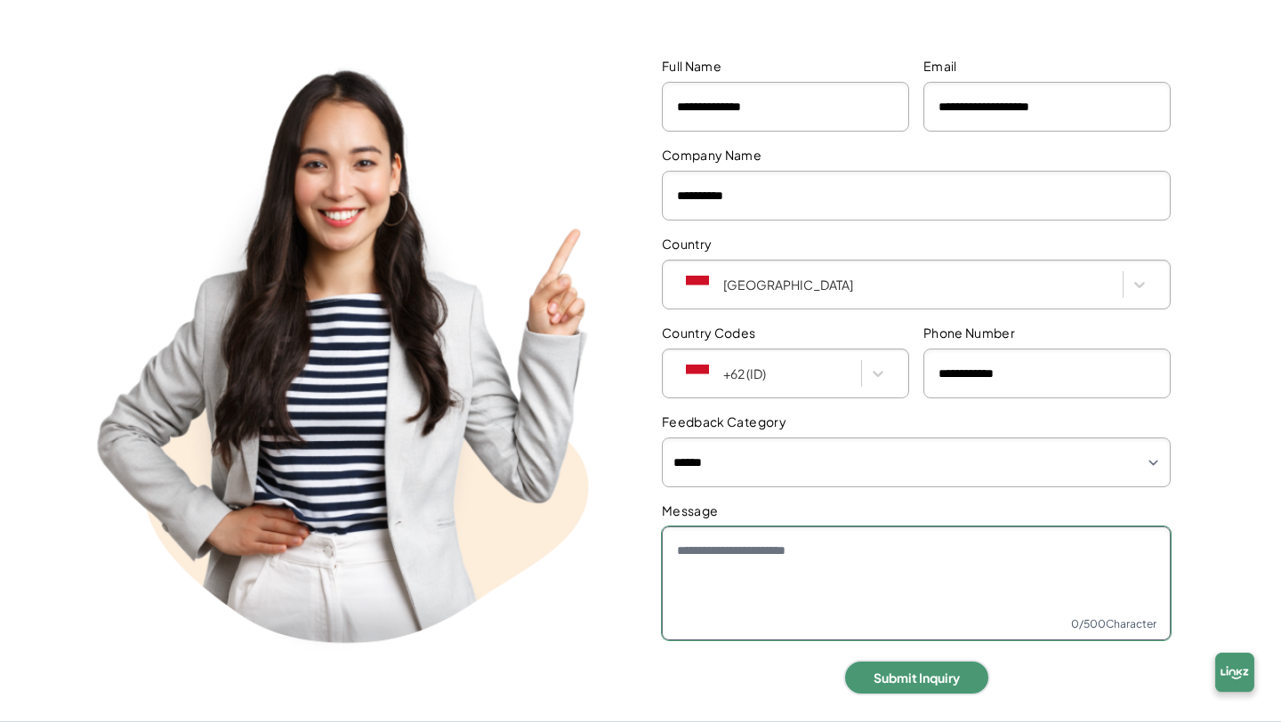
click at [856, 544] on textarea "Message" at bounding box center [916, 584] width 509 height 114
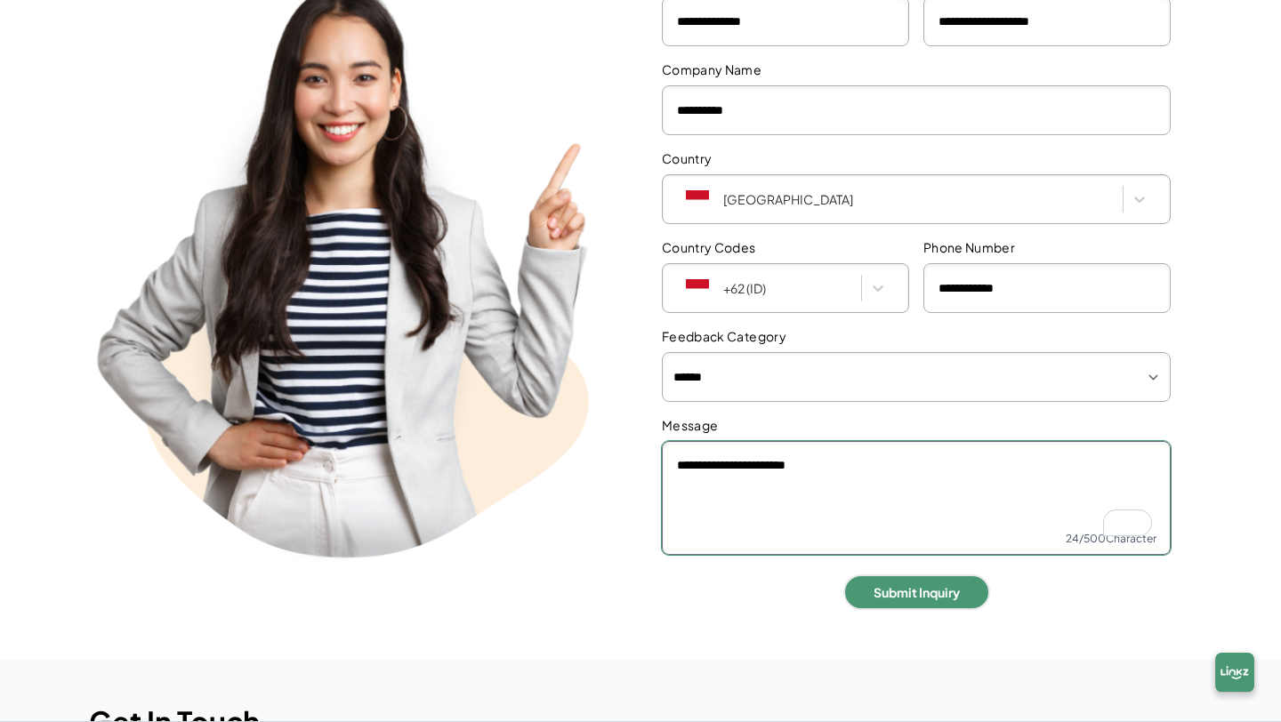
scroll to position [297, 0]
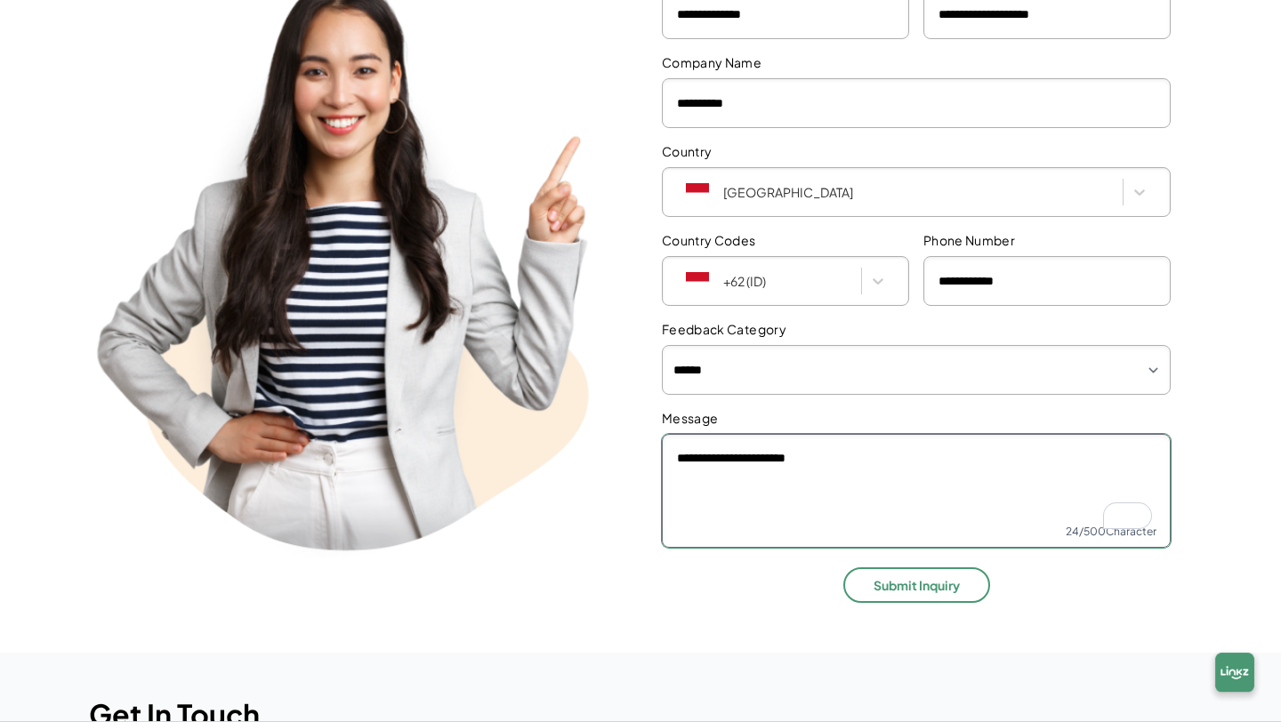
type textarea "**********"
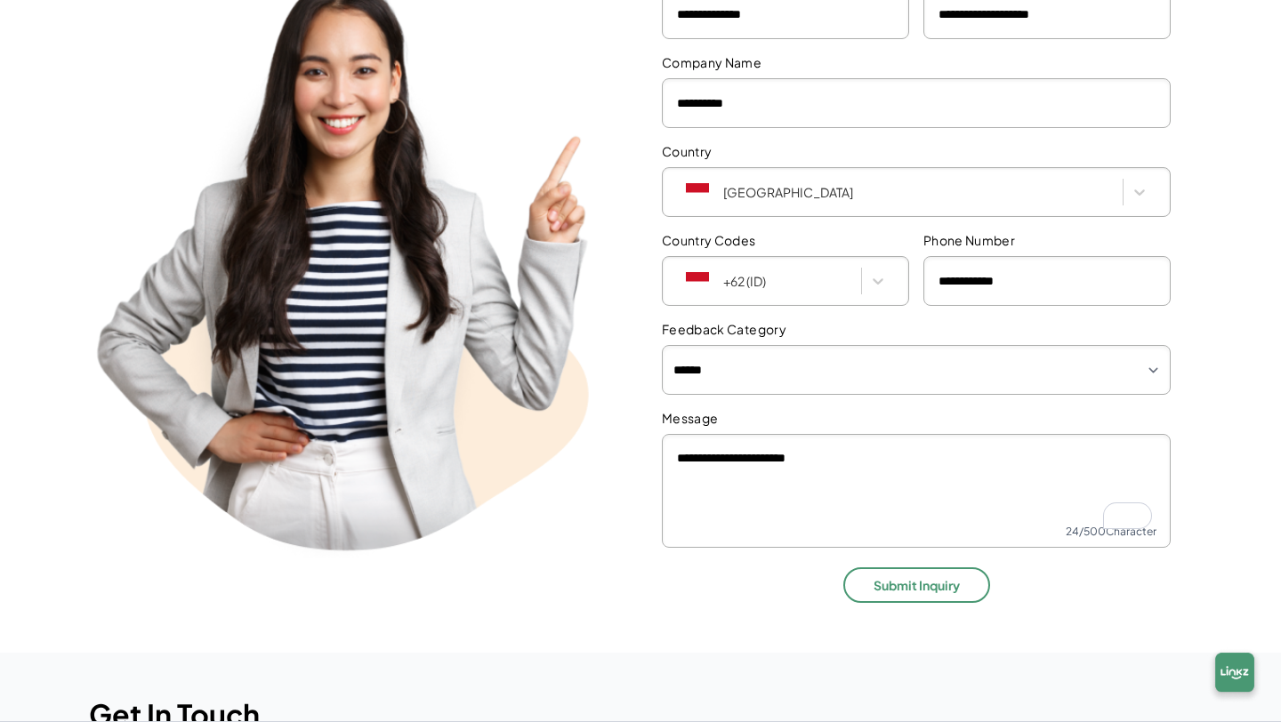
click at [873, 587] on button "Submit Inquiry" at bounding box center [916, 586] width 147 height 36
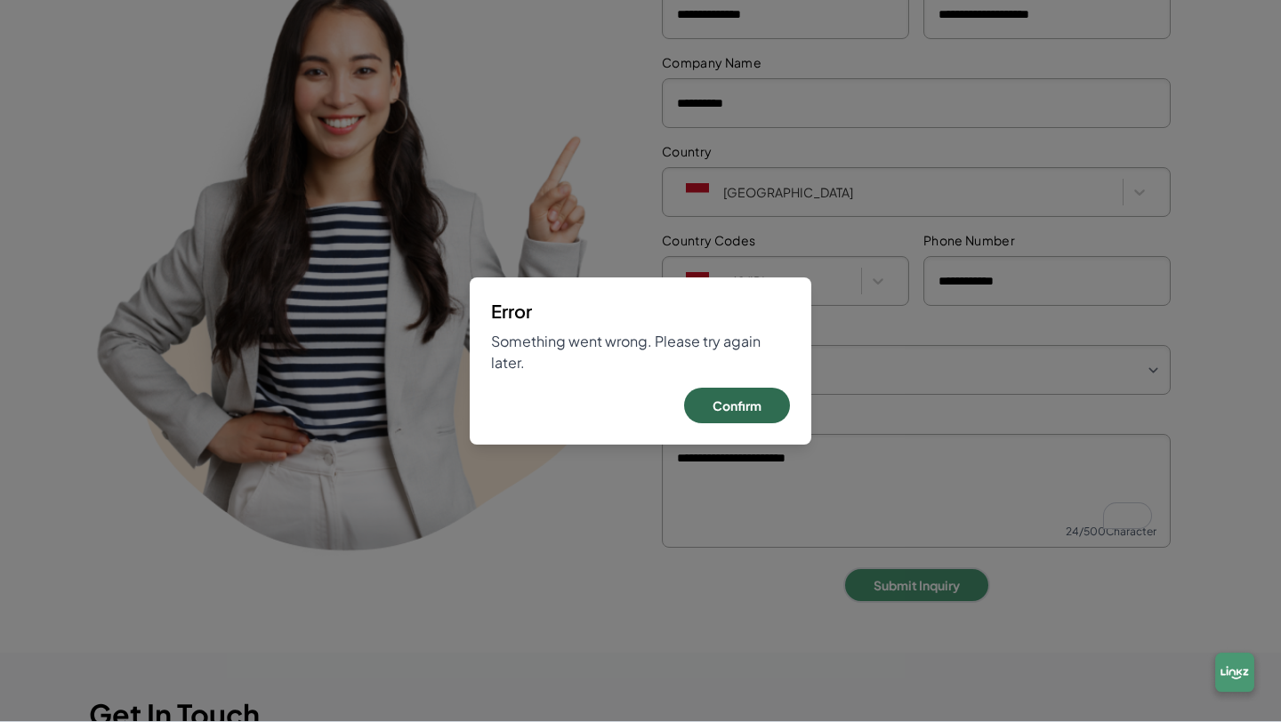
click at [762, 415] on button "Confirm" at bounding box center [737, 406] width 106 height 36
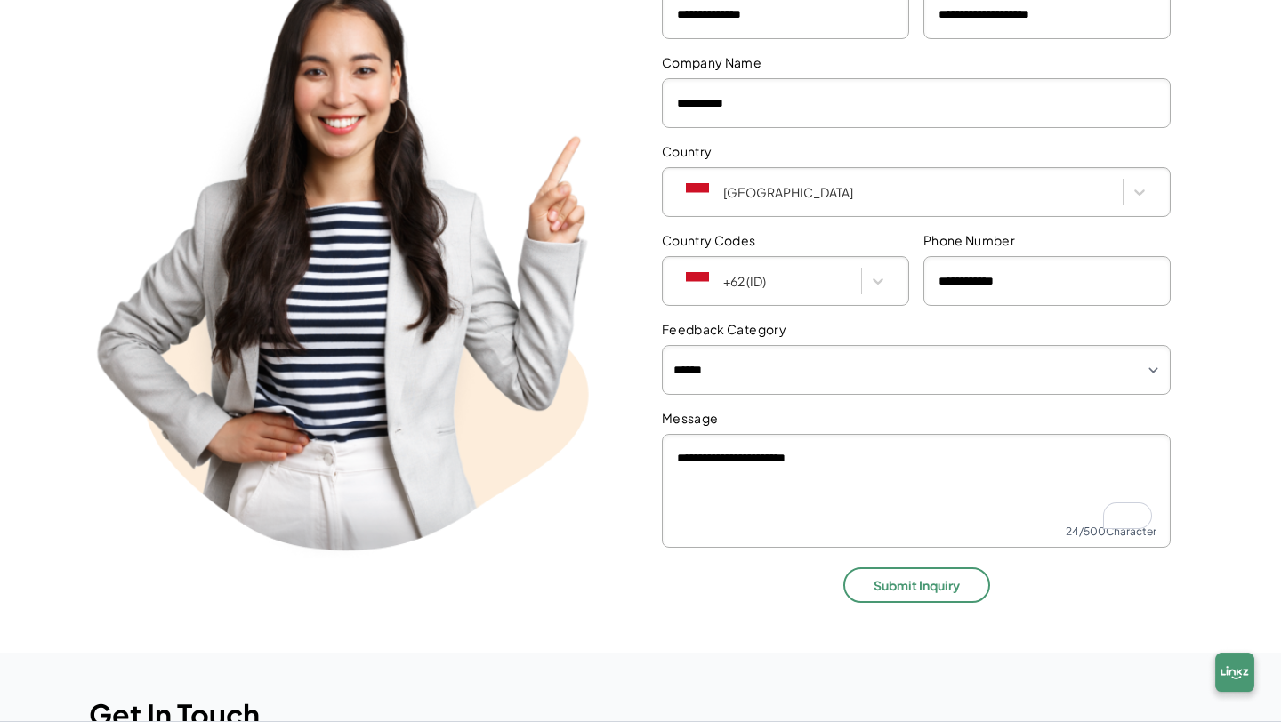
click at [883, 580] on button "Submit Inquiry" at bounding box center [916, 586] width 147 height 36
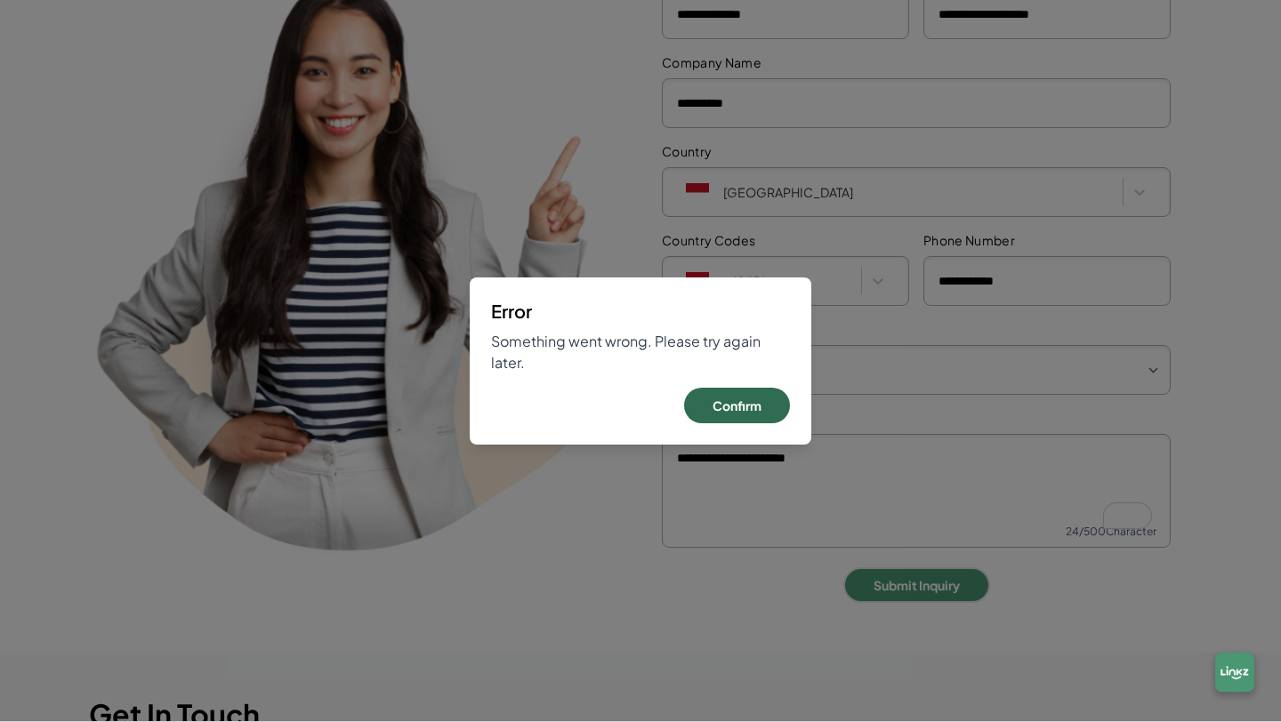
click at [755, 405] on button "Confirm" at bounding box center [737, 406] width 106 height 36
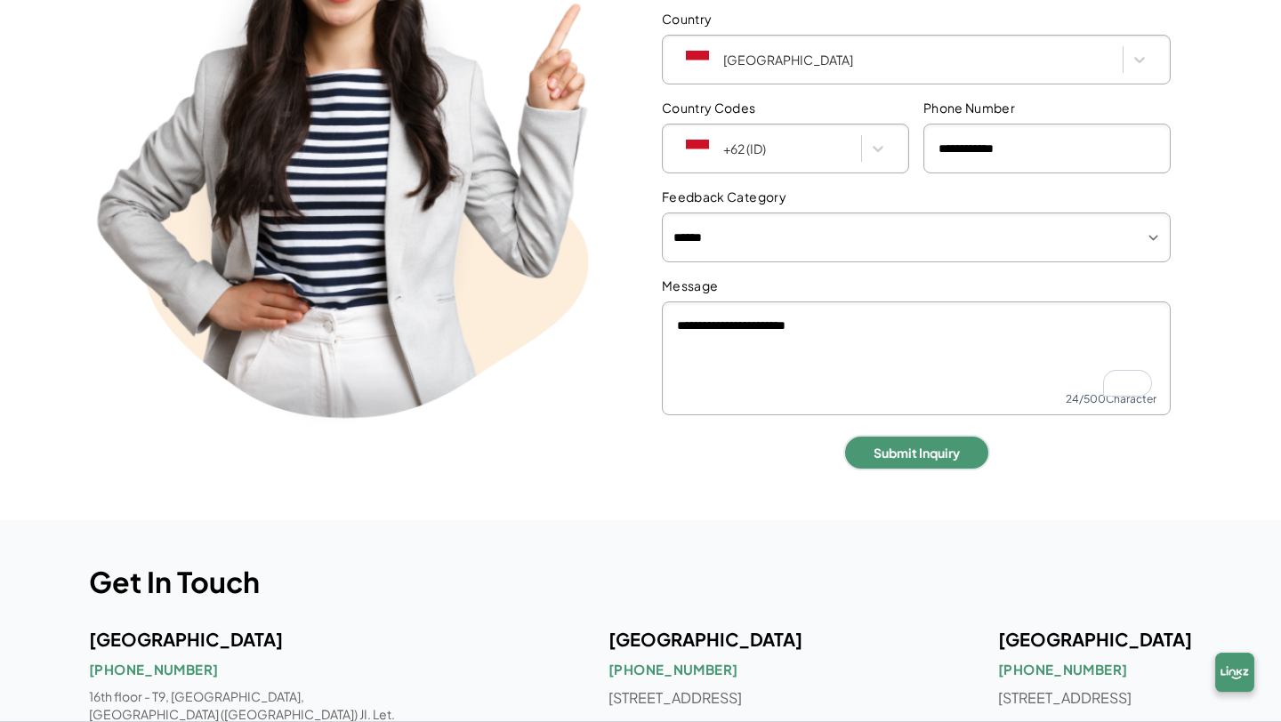
scroll to position [478, 0]
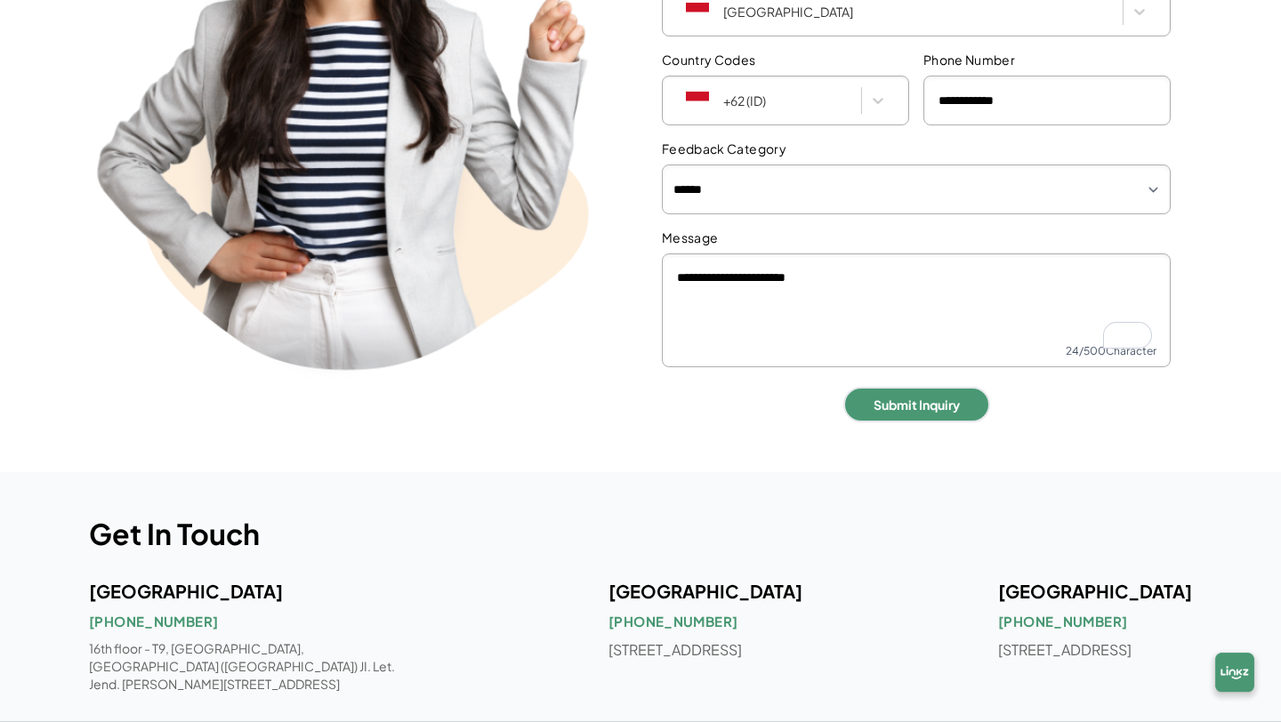
click at [998, 618] on span "[PHONE_NUMBER]" at bounding box center [1062, 621] width 129 height 21
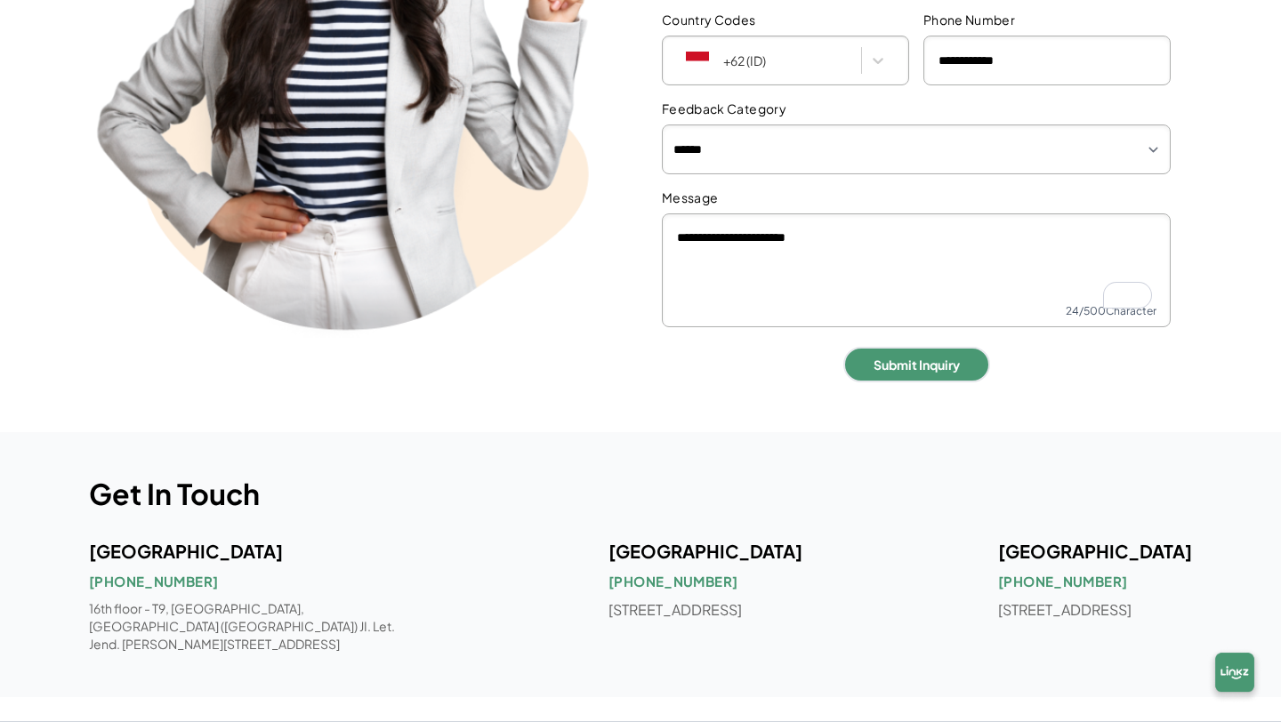
click at [609, 621] on p "[STREET_ADDRESS]" at bounding box center [706, 610] width 194 height 21
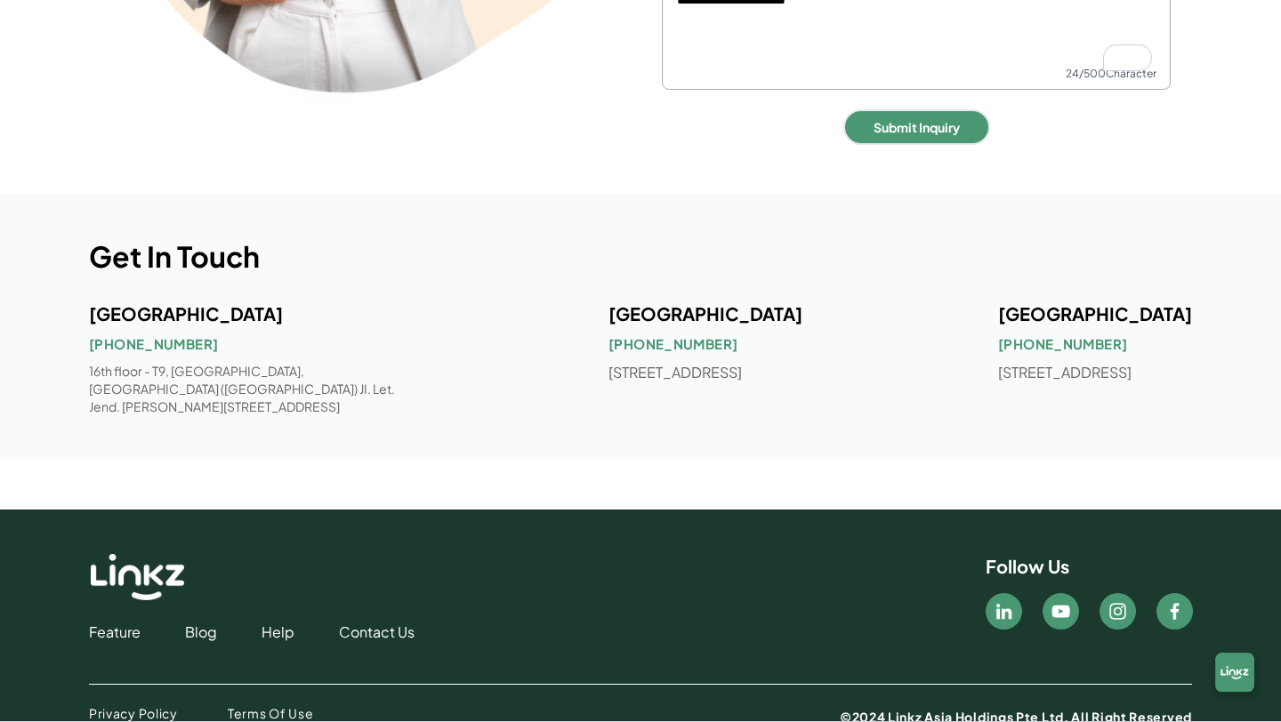
scroll to position [835, 0]
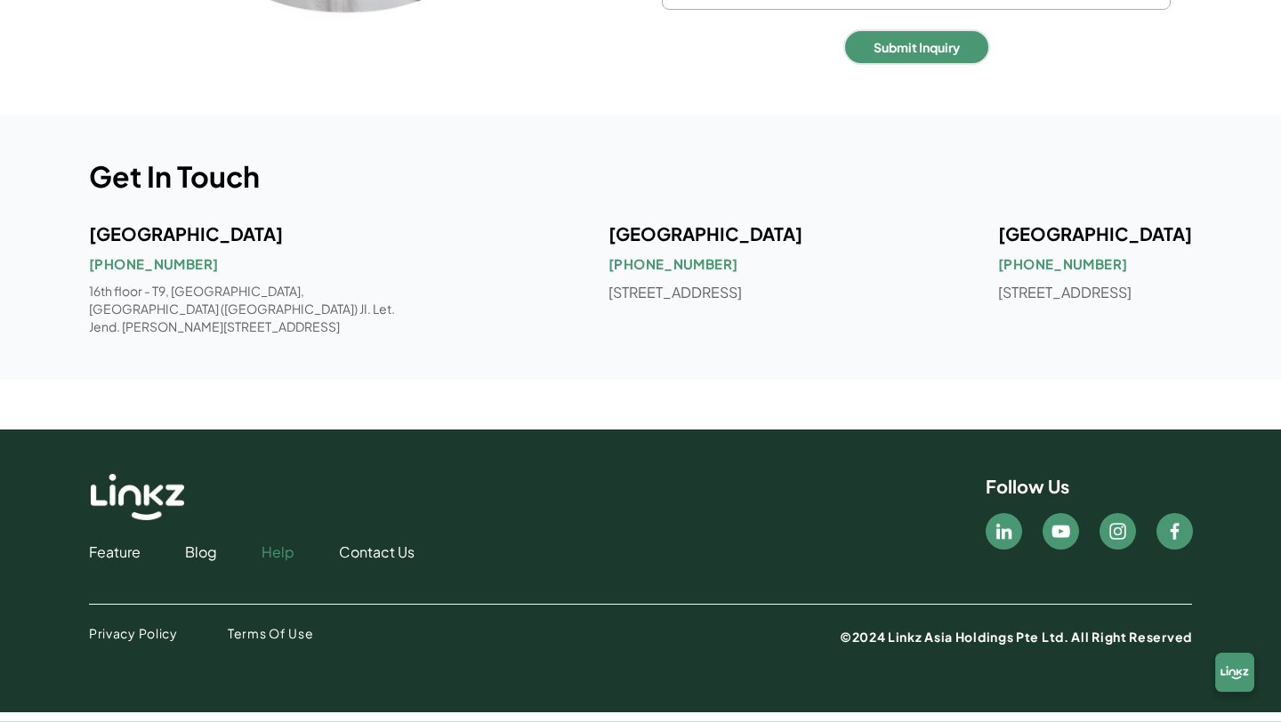
click at [268, 560] on link "Help" at bounding box center [278, 552] width 33 height 21
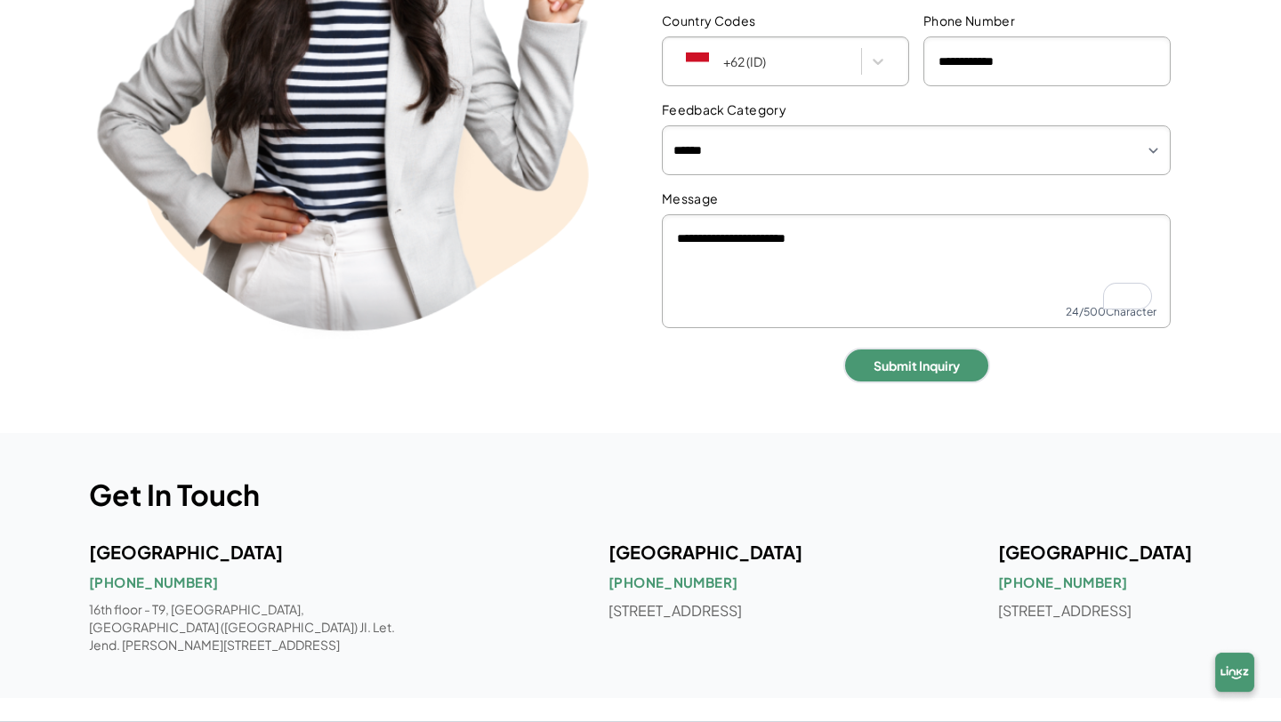
scroll to position [835, 0]
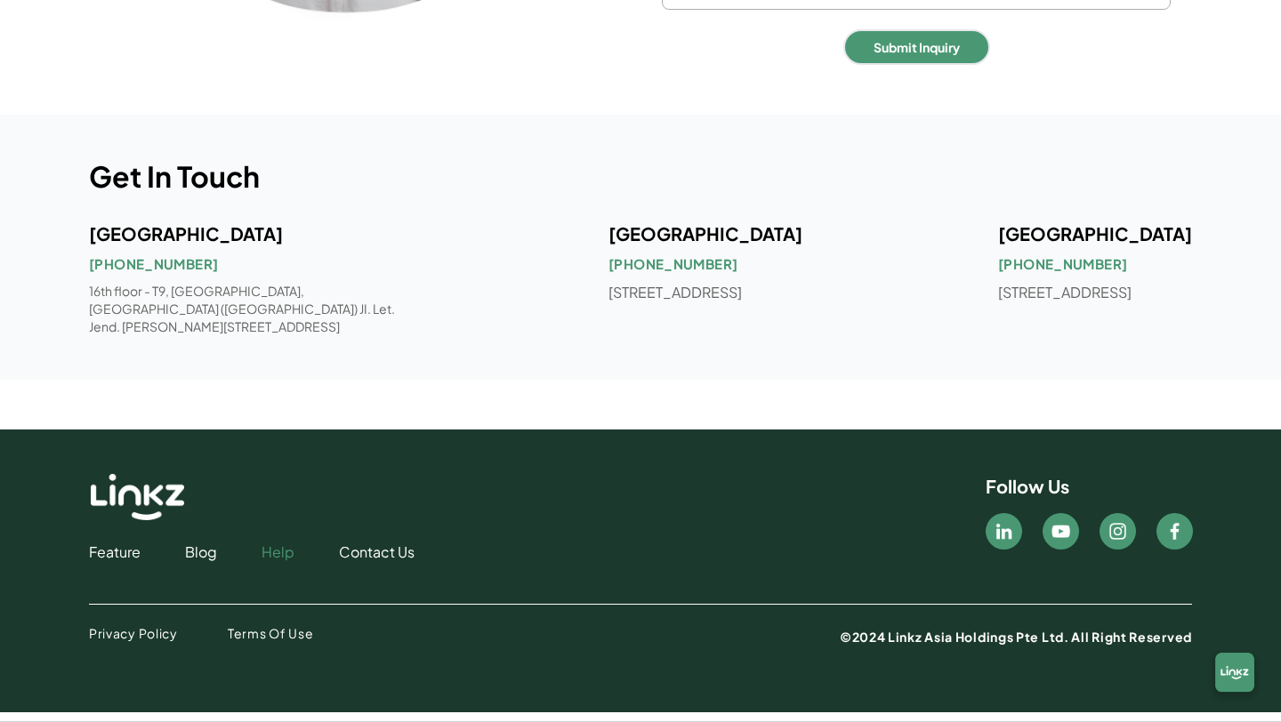
click at [278, 562] on link "Help" at bounding box center [278, 552] width 33 height 21
click at [382, 563] on link "Contact Us" at bounding box center [377, 552] width 76 height 21
click at [206, 563] on link "Blog" at bounding box center [201, 552] width 32 height 21
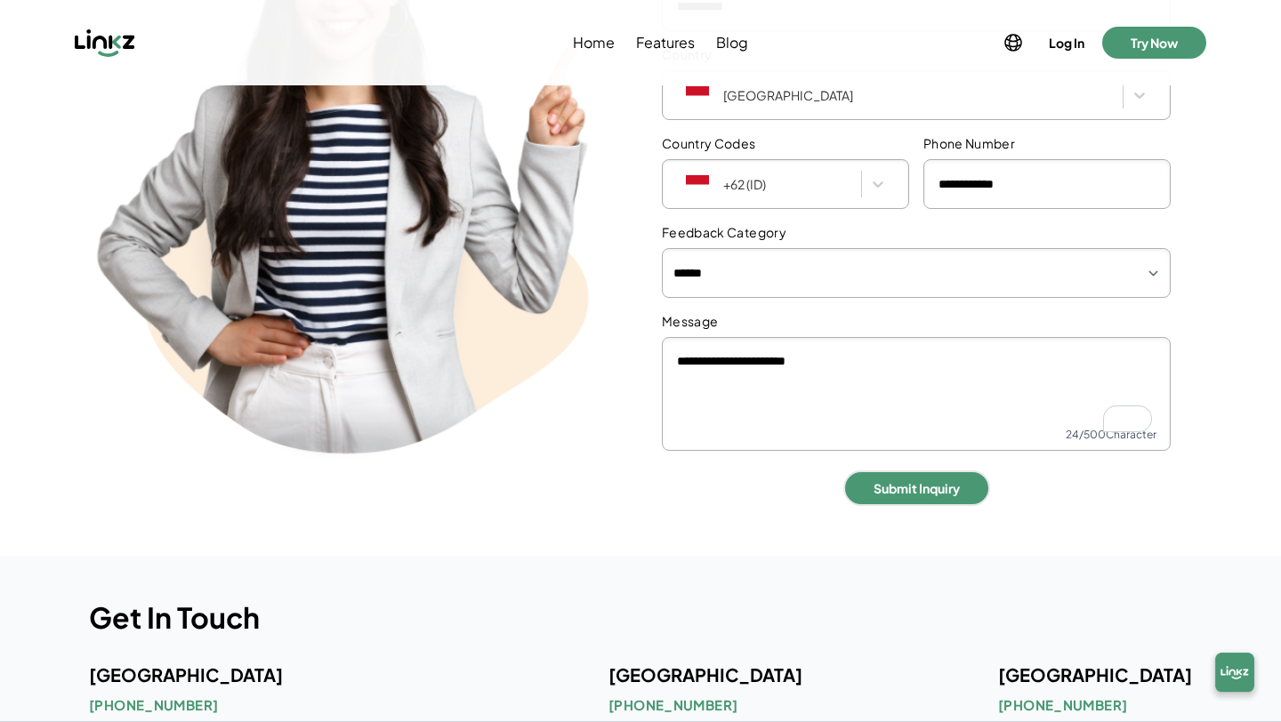
scroll to position [390, 0]
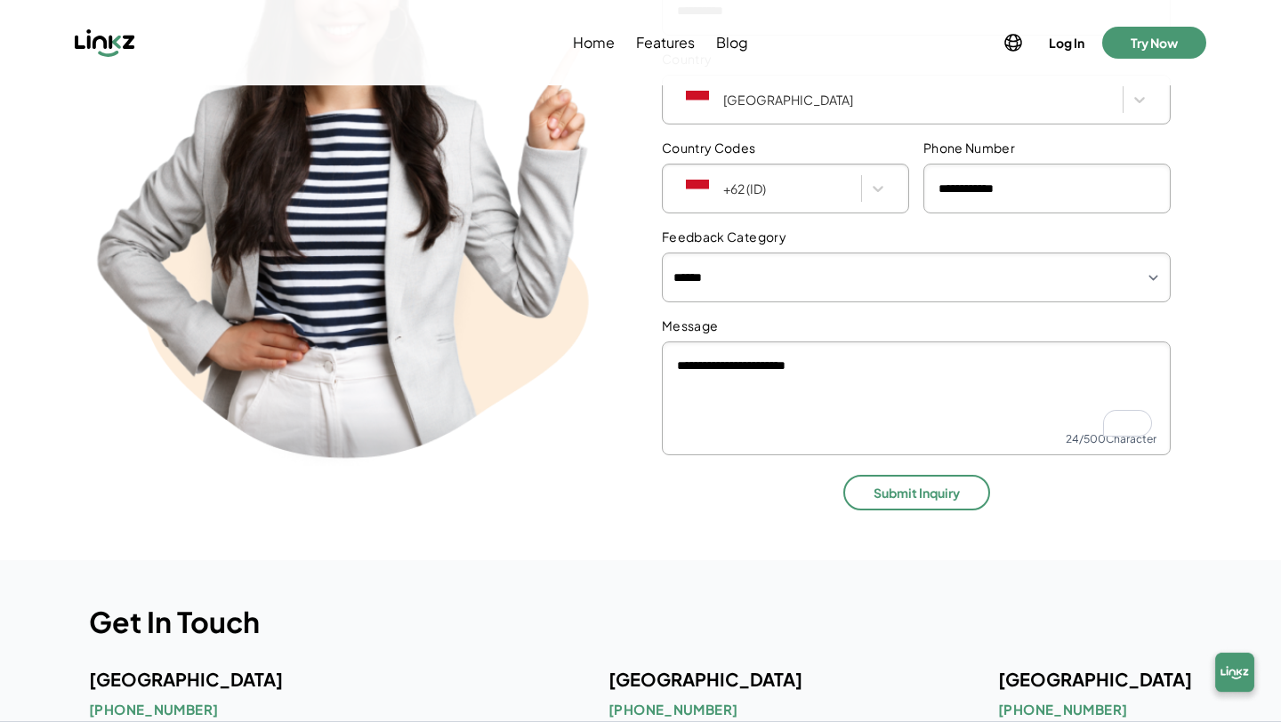
click at [897, 498] on button "Submit Inquiry" at bounding box center [916, 493] width 147 height 36
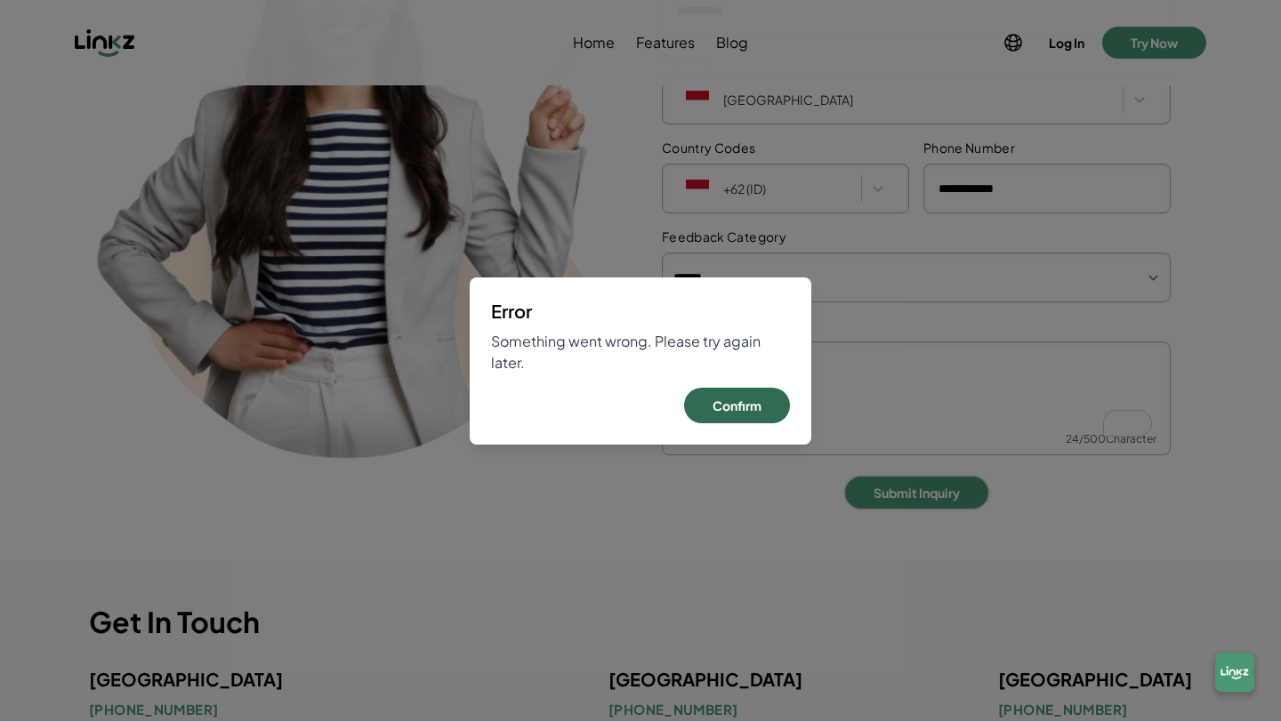
click at [759, 403] on button "Confirm" at bounding box center [737, 406] width 106 height 36
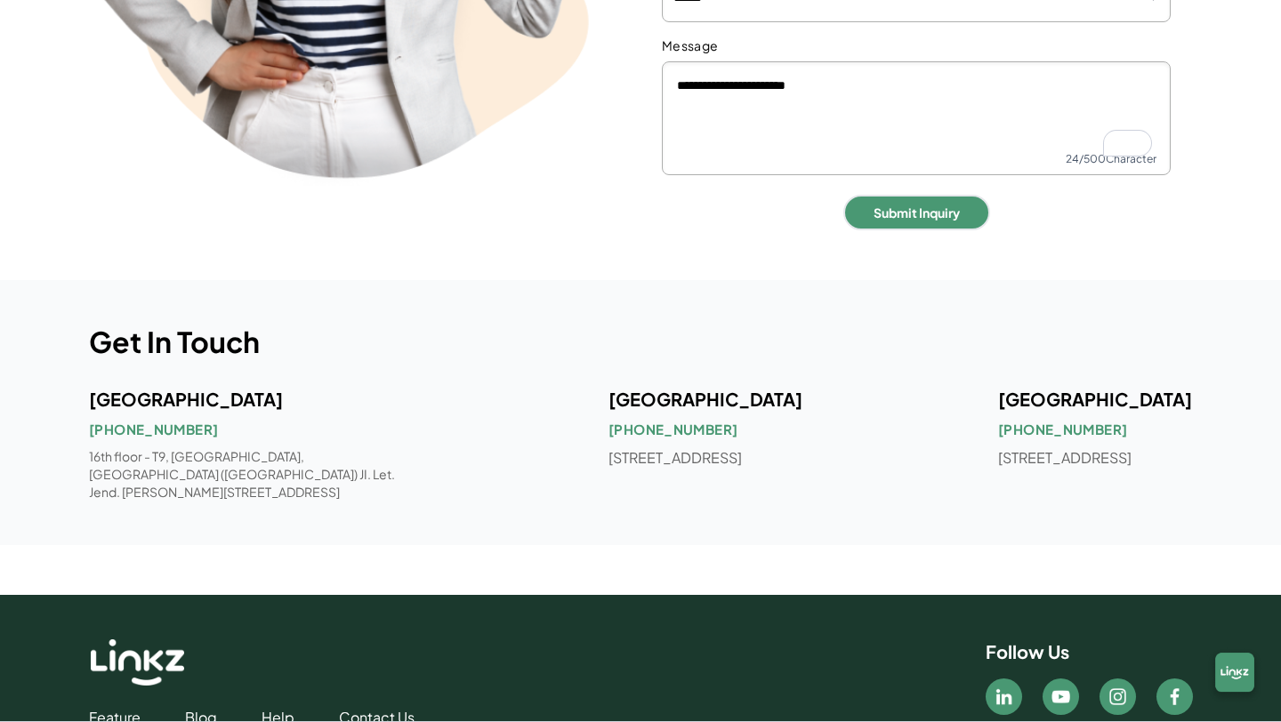
scroll to position [835, 0]
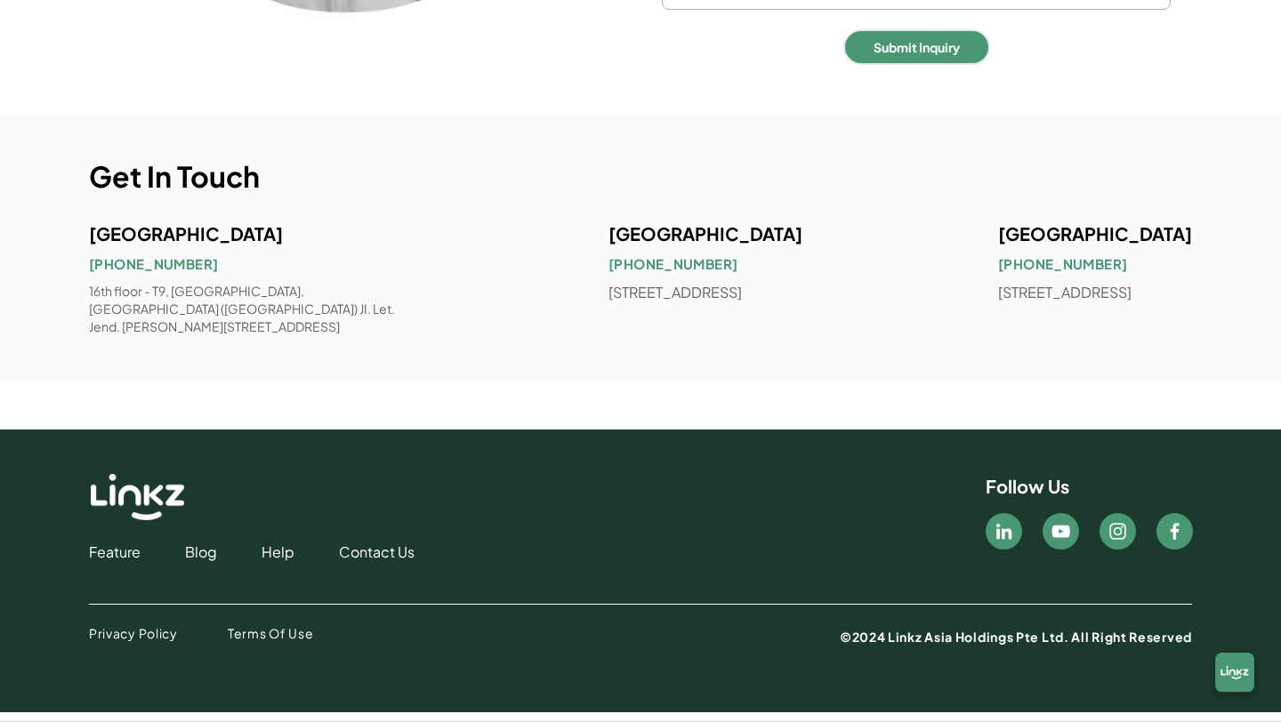
click at [1227, 675] on img at bounding box center [1234, 676] width 57 height 57
